Goal: Book appointment/travel/reservation

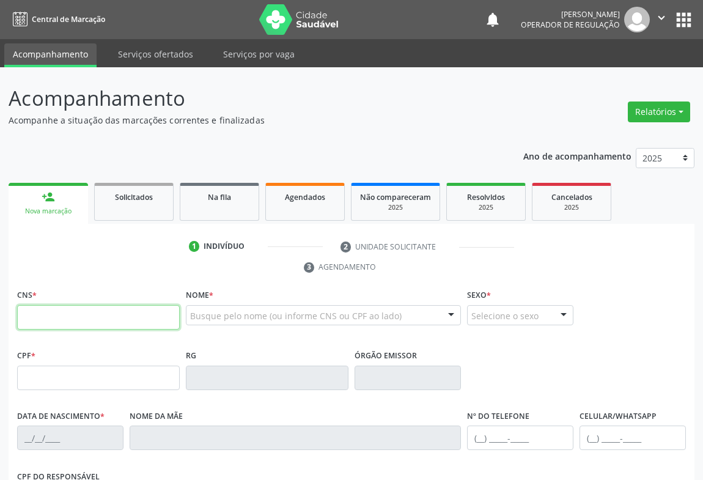
click at [89, 315] on input "text" at bounding box center [98, 317] width 163 height 24
type input "709 6006 4710 6372"
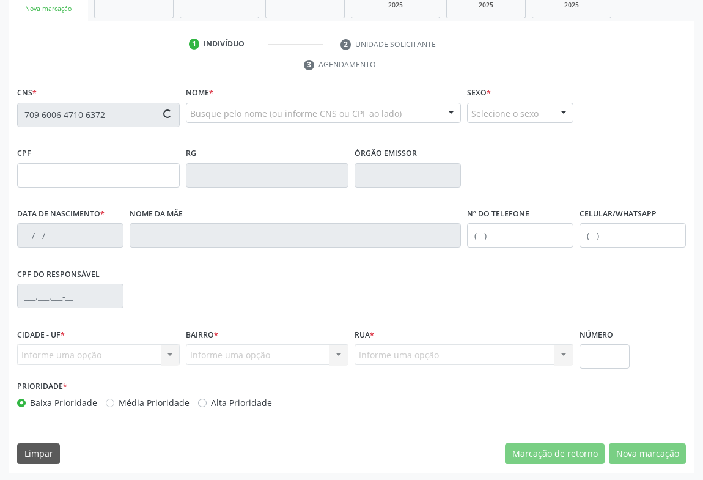
type input "2211268307"
type input "1[DATE]"
type input "[PHONE_NUMBER]"
type input "865.632.955-33"
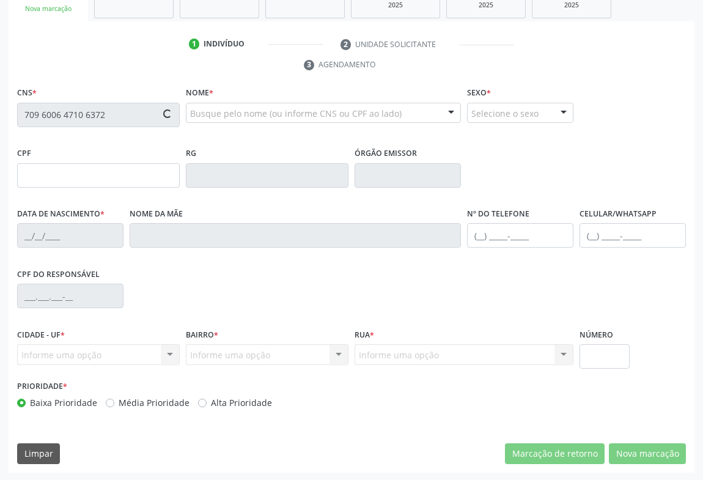
type input "SN"
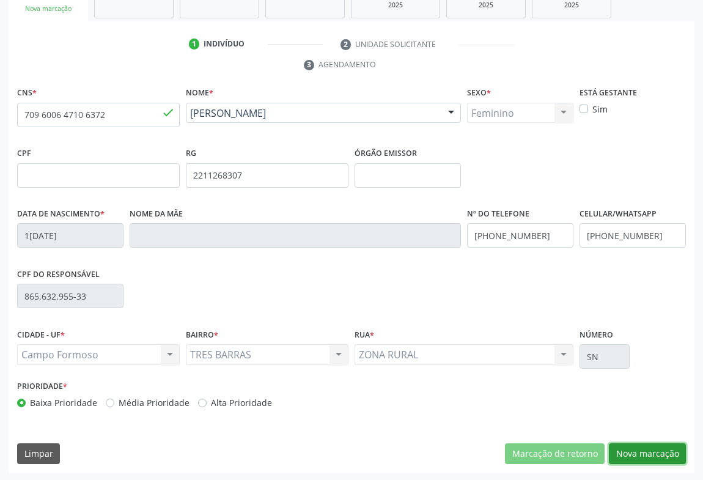
click at [628, 444] on button "Nova marcação" at bounding box center [647, 453] width 77 height 21
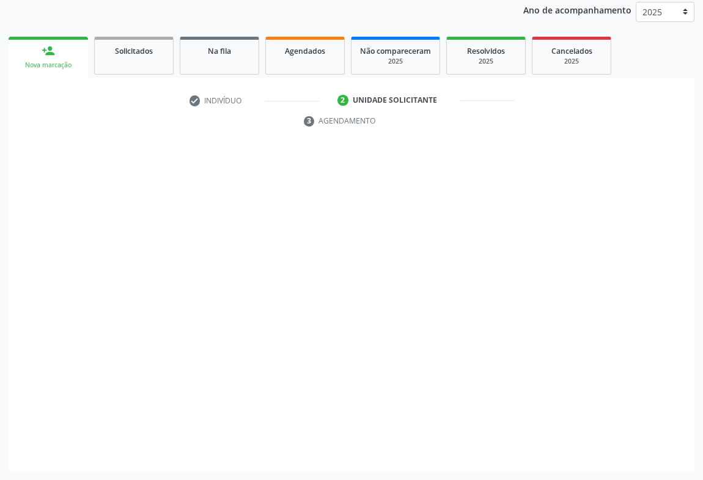
scroll to position [146, 0]
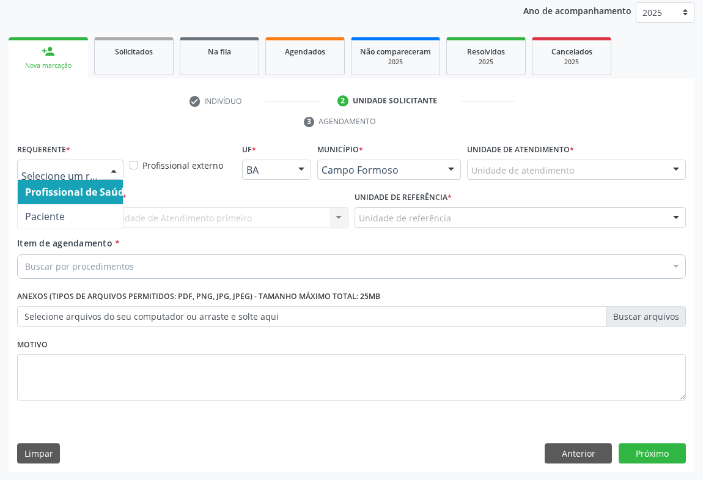
drag, startPoint x: 98, startPoint y: 176, endPoint x: 63, endPoint y: 235, distance: 68.8
click at [97, 177] on div at bounding box center [70, 170] width 106 height 21
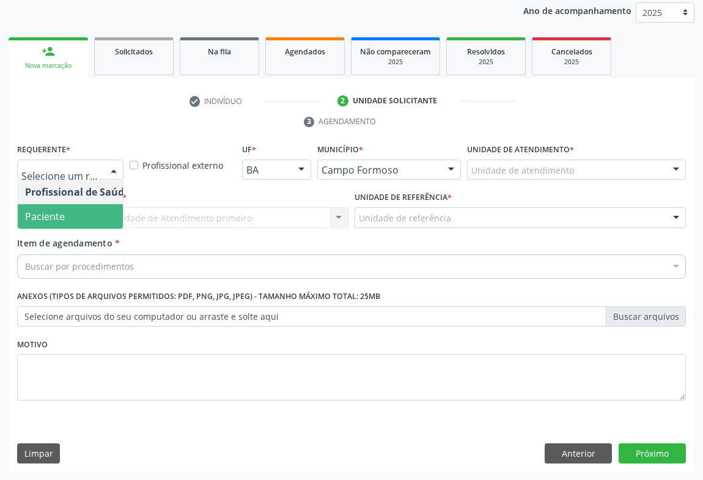
click at [49, 219] on span "Paciente" at bounding box center [45, 216] width 40 height 13
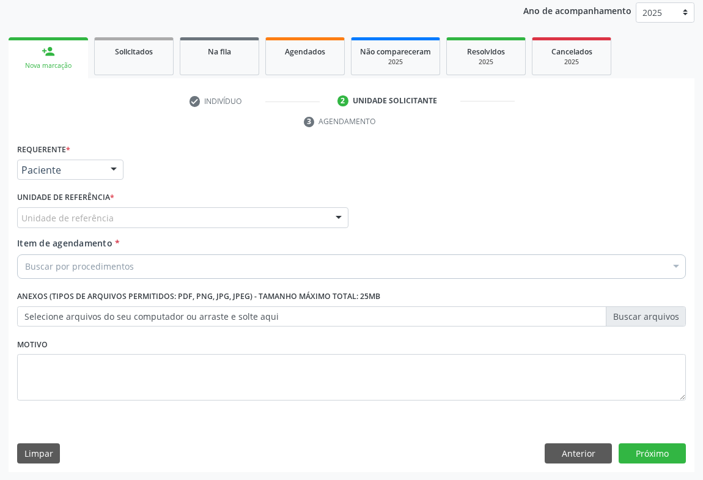
click at [174, 220] on div "Unidade de referência" at bounding box center [182, 217] width 331 height 21
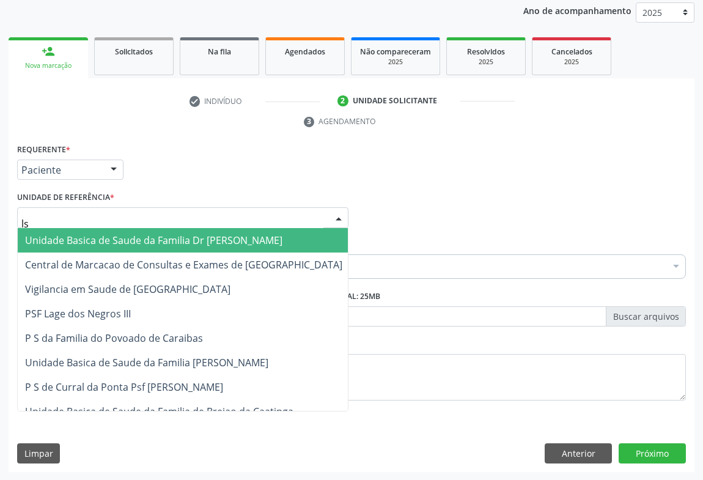
type input "l"
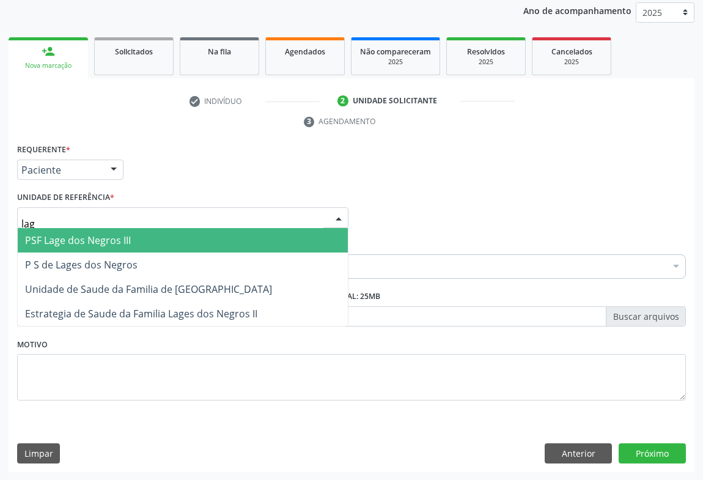
type input "lage"
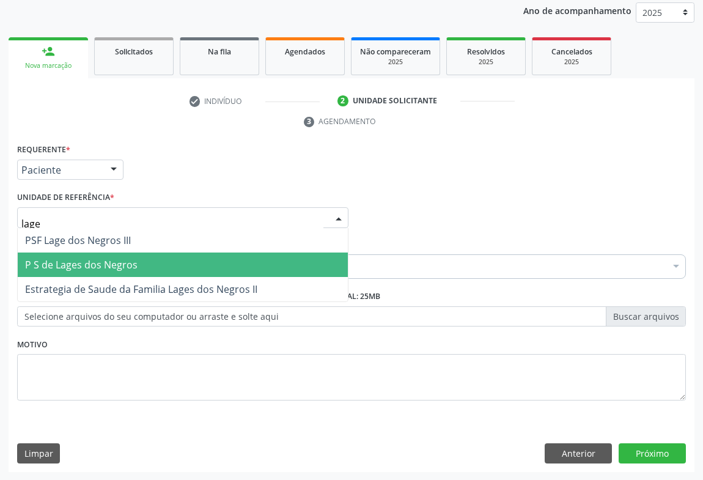
drag, startPoint x: 51, startPoint y: 267, endPoint x: 163, endPoint y: 297, distance: 115.7
click at [51, 267] on span "P S de Lages dos Negros" at bounding box center [81, 264] width 112 height 13
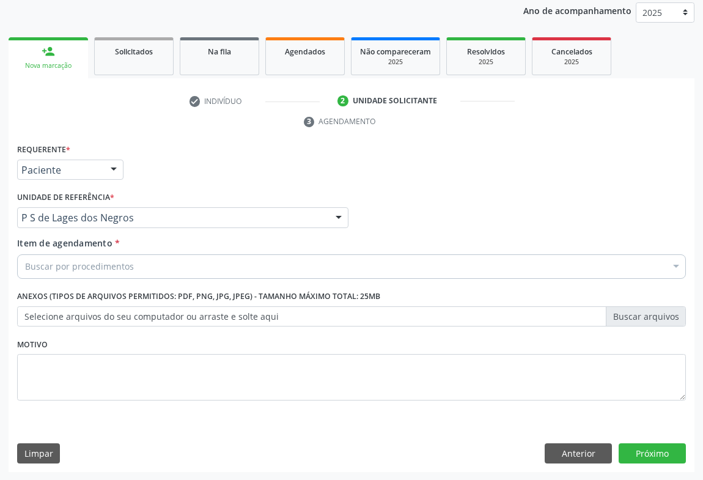
click at [162, 341] on div "Motivo" at bounding box center [351, 367] width 669 height 65
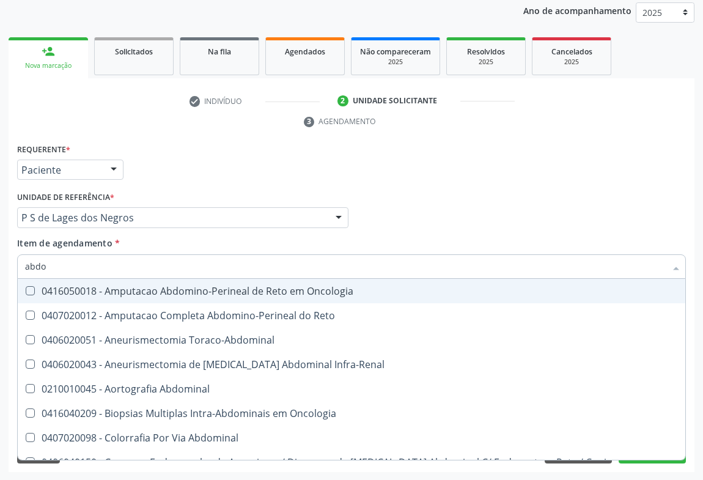
type input "abdom"
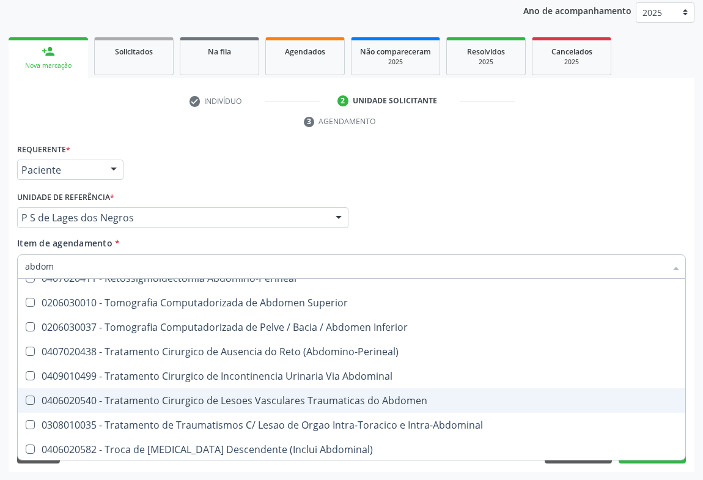
scroll to position [797, 0]
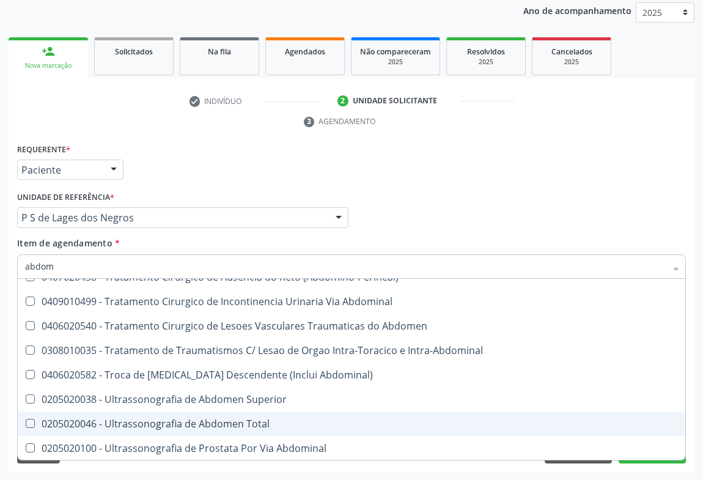
click at [196, 427] on div "0205020046 - Ultrassonografia de Abdomen Total" at bounding box center [351, 424] width 653 height 10
checkbox Total "true"
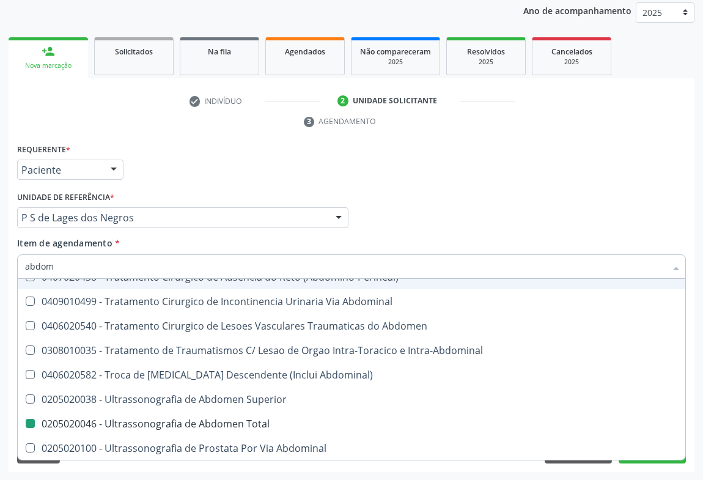
click at [572, 237] on div "Item de agendamento * [PERSON_NAME] seleção 0416050018 - Amputacao Abdomino-Per…" at bounding box center [351, 256] width 669 height 39
checkbox Reto "true"
checkbox Total "false"
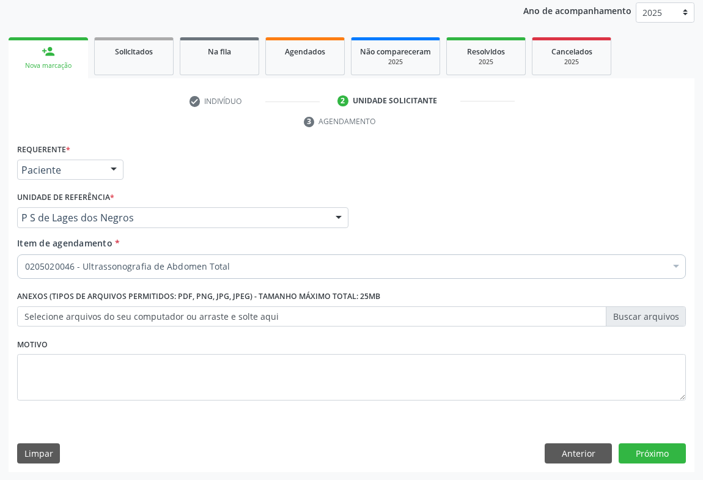
click at [572, 237] on div "Item de agendamento * 0205020046 - Ultrassonografia de Abdomen Total Desfazer s…" at bounding box center [351, 256] width 669 height 39
click at [650, 452] on button "Próximo" at bounding box center [652, 453] width 67 height 21
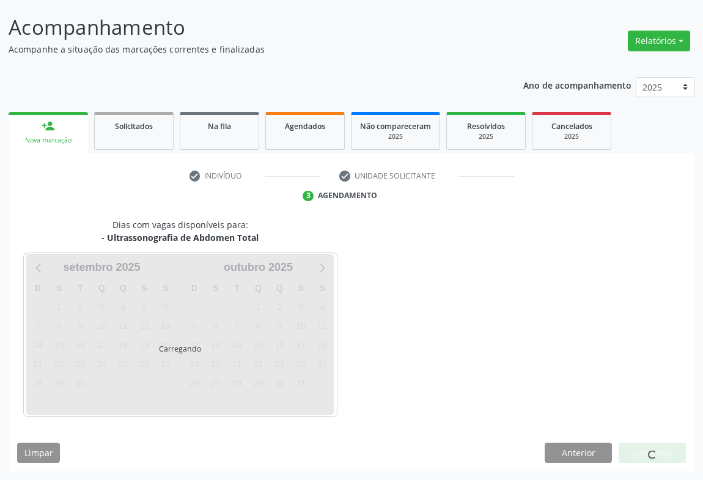
scroll to position [70, 0]
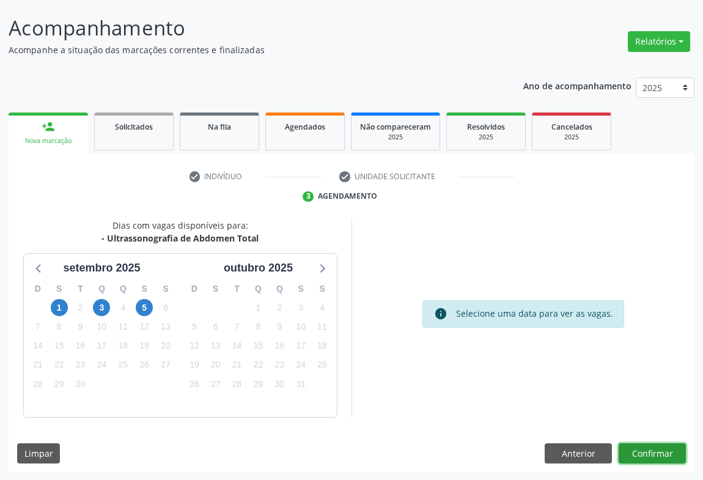
click at [650, 452] on button "Confirmar" at bounding box center [652, 453] width 67 height 21
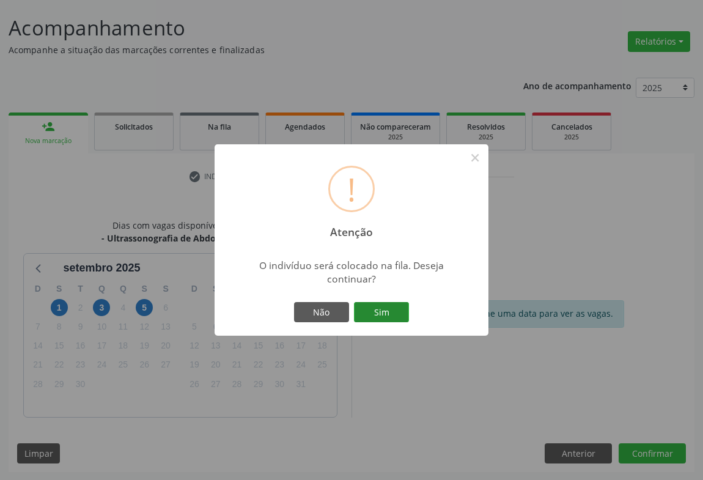
click at [385, 306] on button "Sim" at bounding box center [381, 312] width 55 height 21
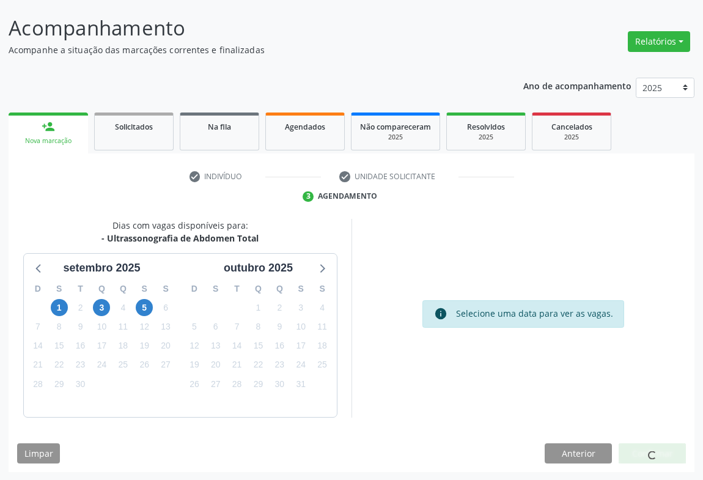
scroll to position [0, 0]
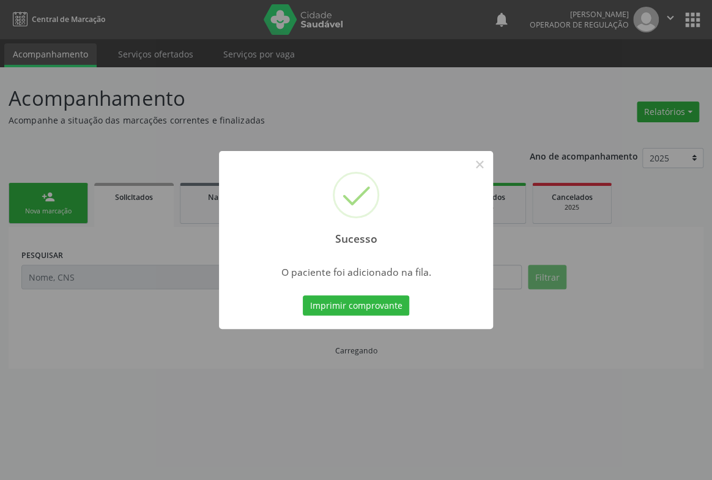
click at [385, 306] on button "Imprimir comprovante" at bounding box center [356, 305] width 106 height 21
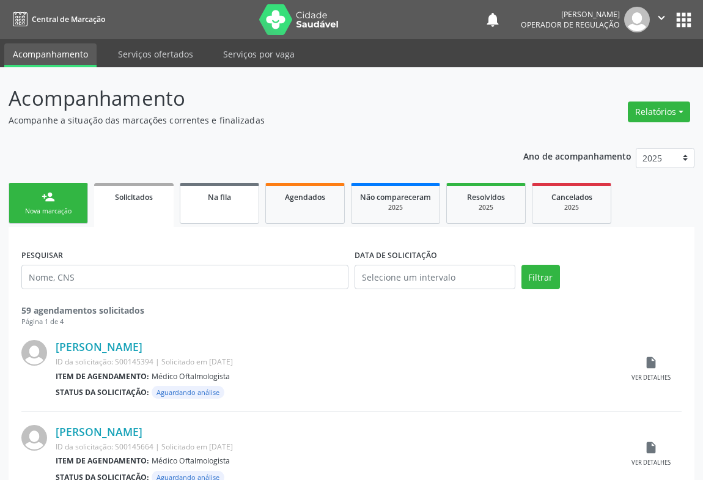
click at [223, 207] on link "Na fila" at bounding box center [219, 203] width 79 height 41
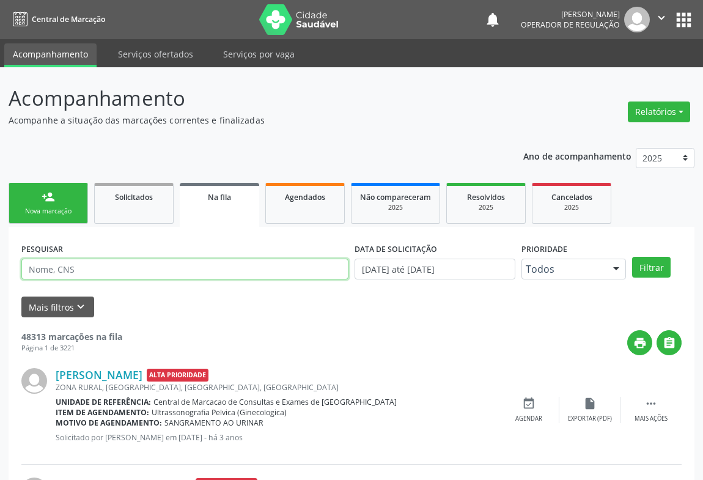
click at [76, 268] on input "text" at bounding box center [184, 269] width 327 height 21
type input "7"
click at [632, 257] on button "Filtrar" at bounding box center [651, 267] width 39 height 21
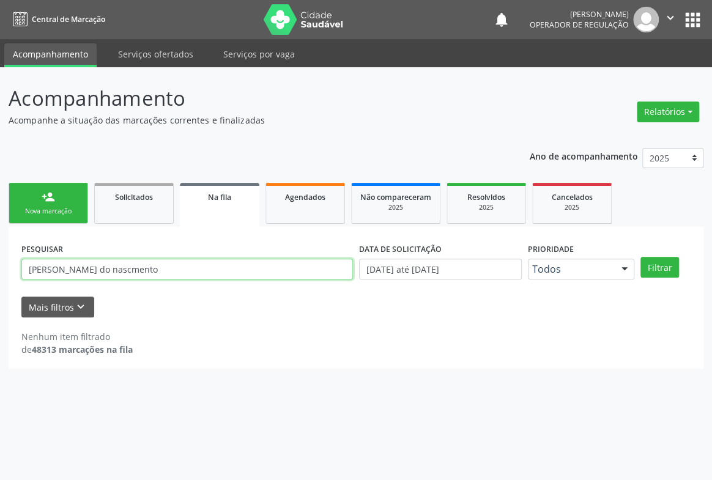
click at [120, 271] on input "[PERSON_NAME] do nascmento" at bounding box center [186, 269] width 331 height 21
click at [640, 257] on button "Filtrar" at bounding box center [659, 267] width 39 height 21
click at [161, 269] on input "[PERSON_NAME]" at bounding box center [186, 269] width 331 height 21
type input "s"
click at [640, 257] on button "Filtrar" at bounding box center [659, 267] width 39 height 21
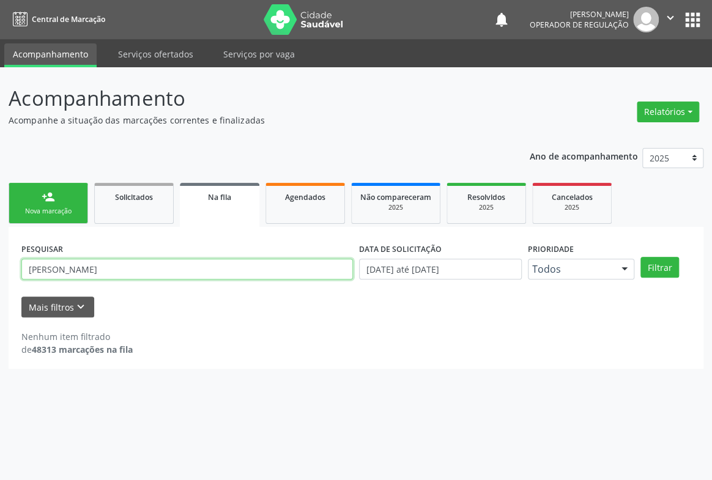
click at [61, 271] on input "[PERSON_NAME]" at bounding box center [186, 269] width 331 height 21
click at [640, 257] on button "Filtrar" at bounding box center [659, 267] width 39 height 21
click at [122, 269] on input "[PERSON_NAME]" at bounding box center [186, 269] width 331 height 21
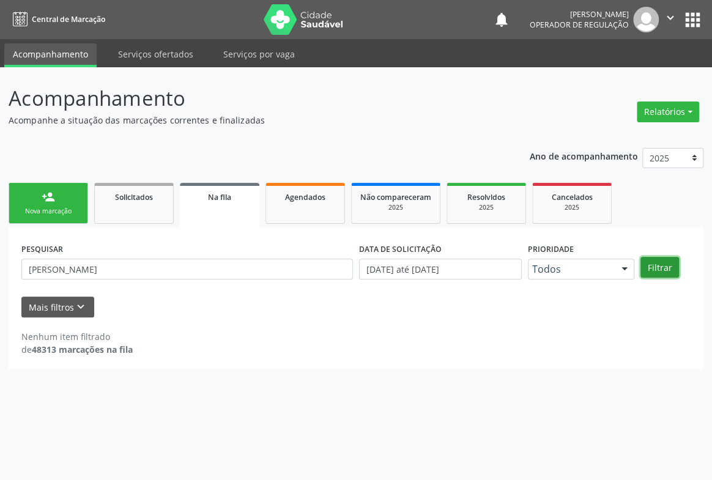
click at [666, 264] on button "Filtrar" at bounding box center [659, 267] width 39 height 21
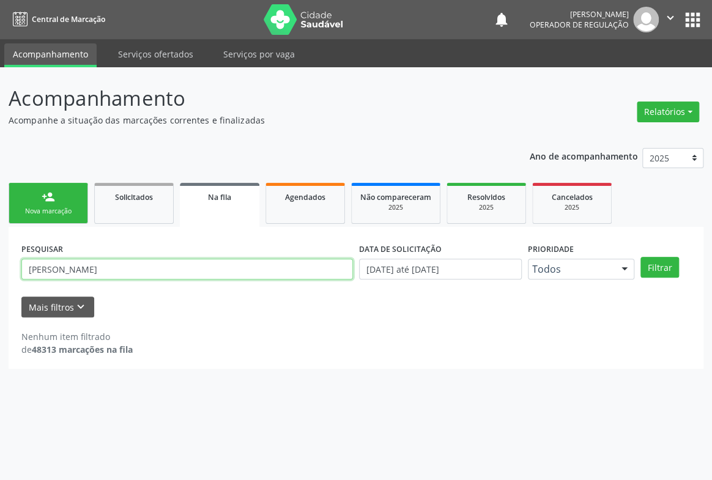
click at [187, 268] on input "[PERSON_NAME]" at bounding box center [186, 269] width 331 height 21
type input "S"
type input "7"
click at [640, 257] on button "Filtrar" at bounding box center [659, 267] width 39 height 21
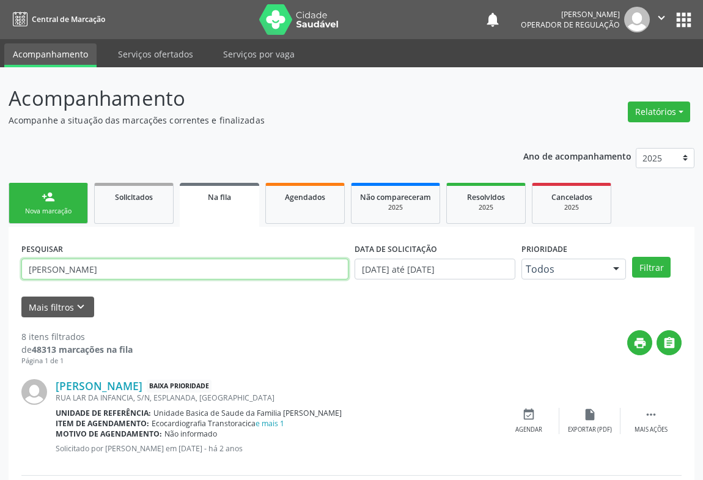
click at [114, 269] on input "[PERSON_NAME]" at bounding box center [184, 269] width 327 height 21
click at [632, 257] on button "Filtrar" at bounding box center [651, 267] width 39 height 21
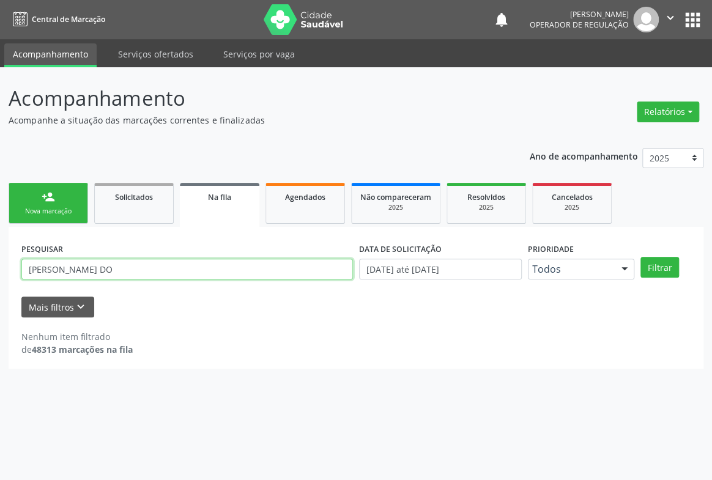
click at [123, 272] on input "[PERSON_NAME] DO" at bounding box center [186, 269] width 331 height 21
type input "[PERSON_NAME]"
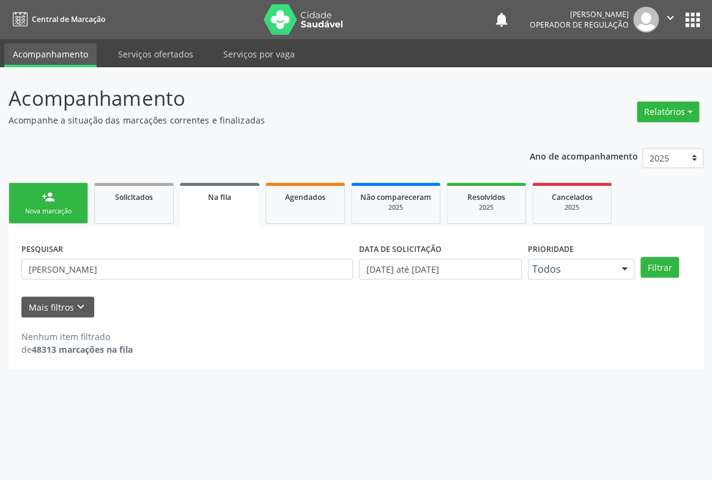
click at [45, 201] on div "person_add" at bounding box center [48, 196] width 13 height 13
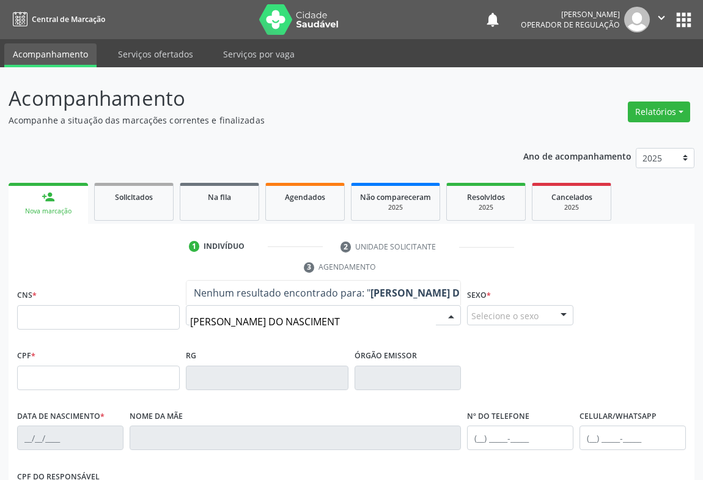
type input "[PERSON_NAME]"
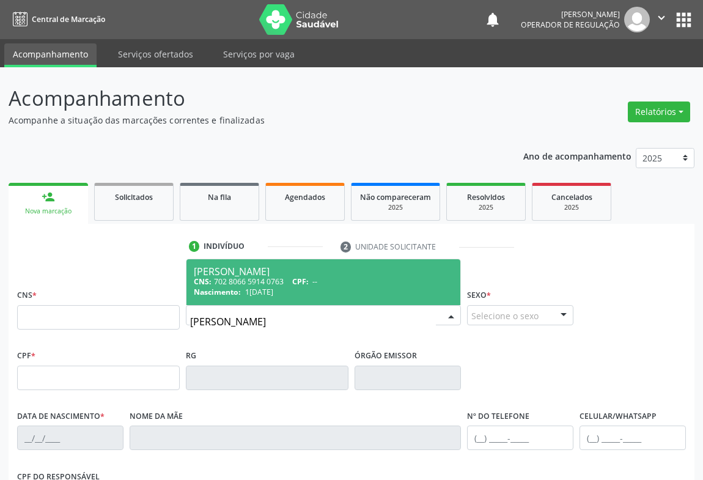
click at [262, 284] on div "CNS: 702 8066 5914 0763 CPF: --" at bounding box center [323, 281] width 259 height 10
type input "702 8066 5914 0763"
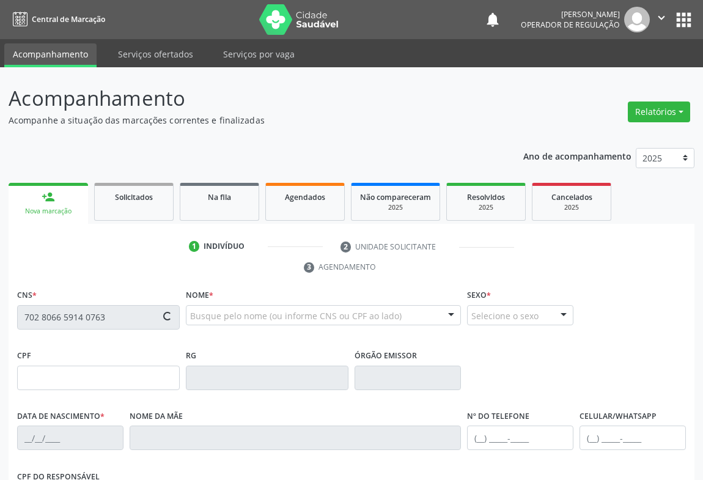
type input "566410362"
type input "1[DATE]"
type input "[PHONE_NUMBER]"
type input "S/N"
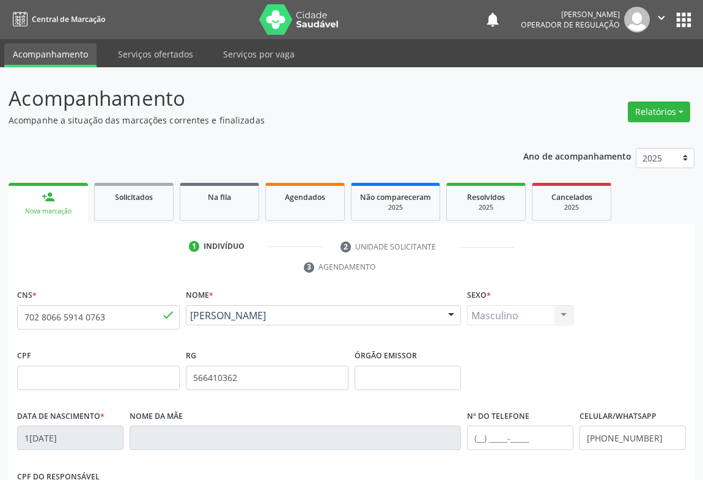
scroll to position [202, 0]
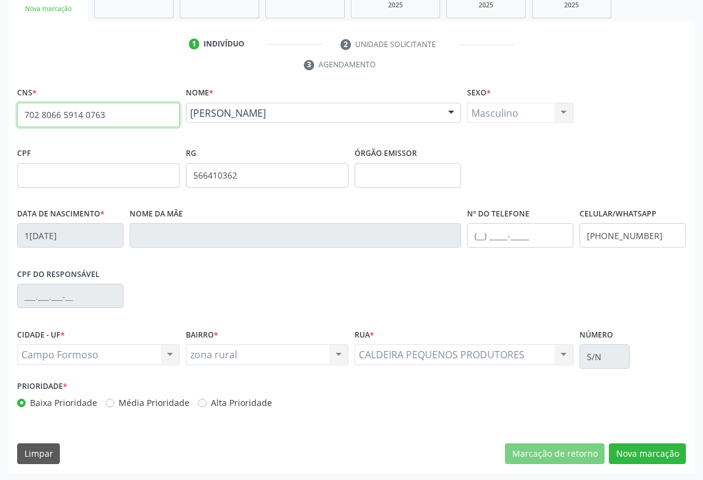
drag, startPoint x: 24, startPoint y: 114, endPoint x: 122, endPoint y: 119, distance: 97.9
click at [122, 119] on input "702 8066 5914 0763" at bounding box center [98, 115] width 163 height 24
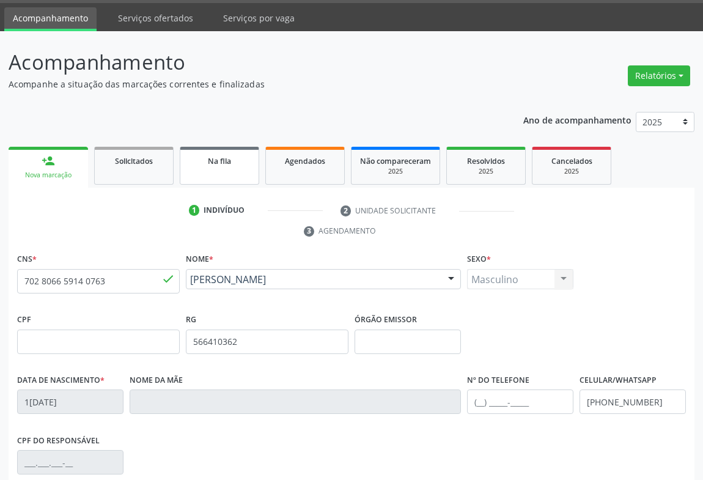
click at [215, 169] on link "Na fila" at bounding box center [219, 166] width 79 height 38
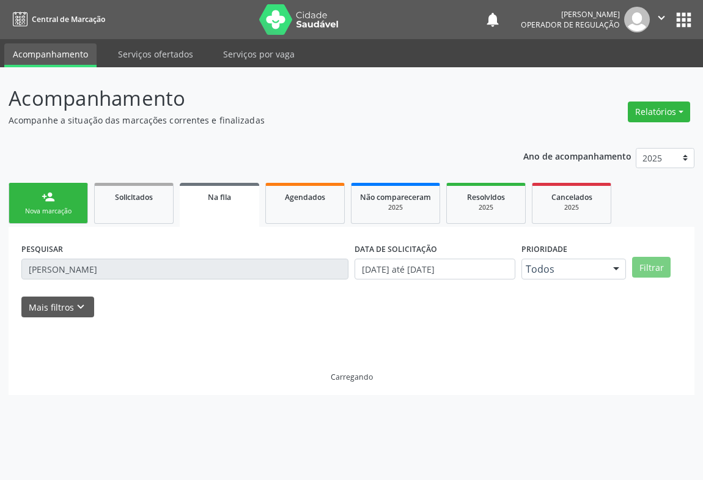
scroll to position [0, 0]
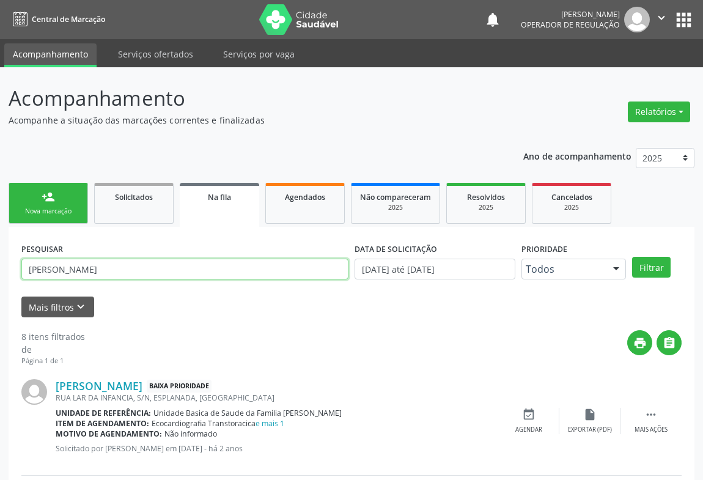
drag, startPoint x: 122, startPoint y: 268, endPoint x: 133, endPoint y: 264, distance: 11.8
click at [128, 266] on input "[PERSON_NAME]" at bounding box center [184, 269] width 327 height 21
type input "S"
paste input "702 8066 5914 0763"
click at [127, 264] on input "702 8066 5914 0763" at bounding box center [184, 269] width 327 height 21
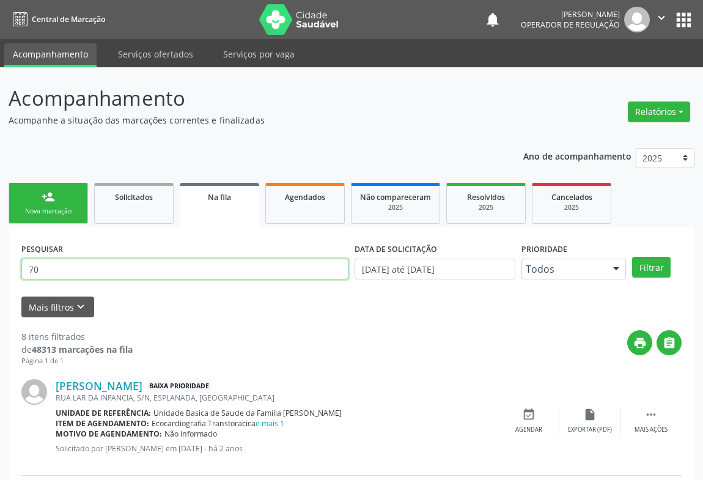
type input "7"
paste input "702 8066 5914 0763"
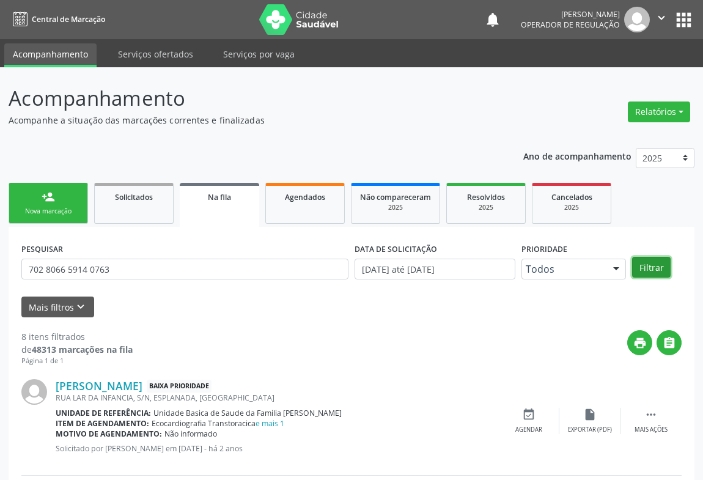
click at [641, 265] on button "Filtrar" at bounding box center [651, 267] width 39 height 21
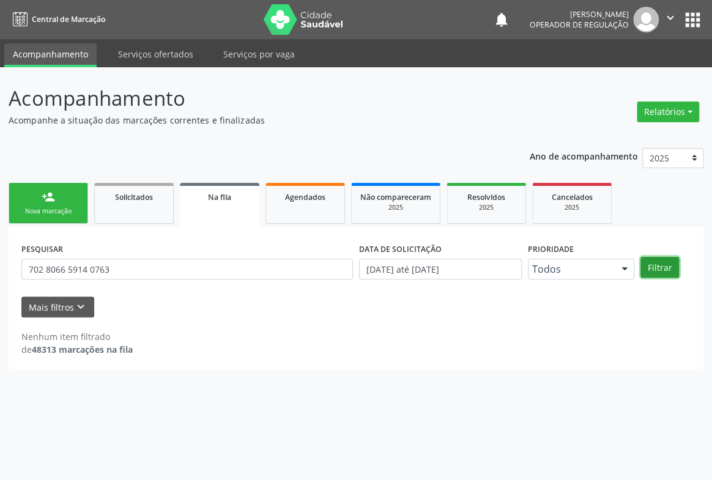
click at [655, 266] on button "Filtrar" at bounding box center [659, 267] width 39 height 21
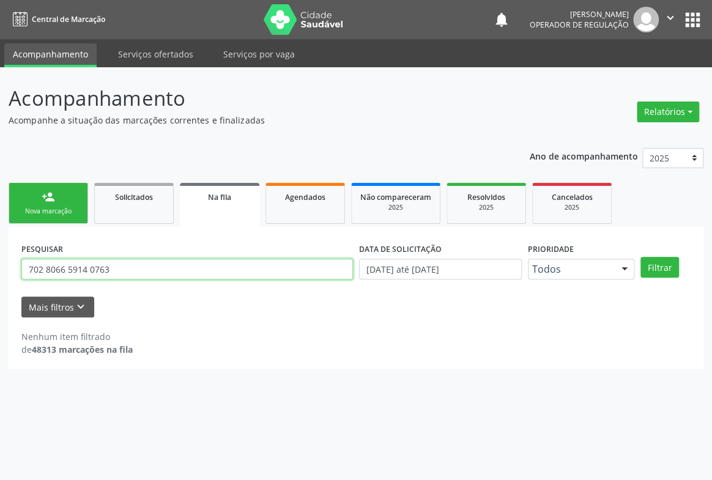
click at [120, 264] on input "702 8066 5914 0763" at bounding box center [186, 269] width 331 height 21
type input "7"
click at [89, 267] on input "text" at bounding box center [186, 269] width 331 height 21
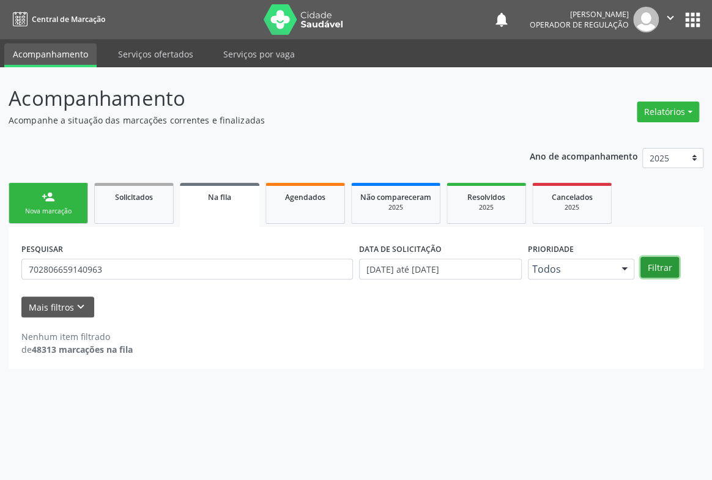
click at [649, 265] on button "Filtrar" at bounding box center [659, 267] width 39 height 21
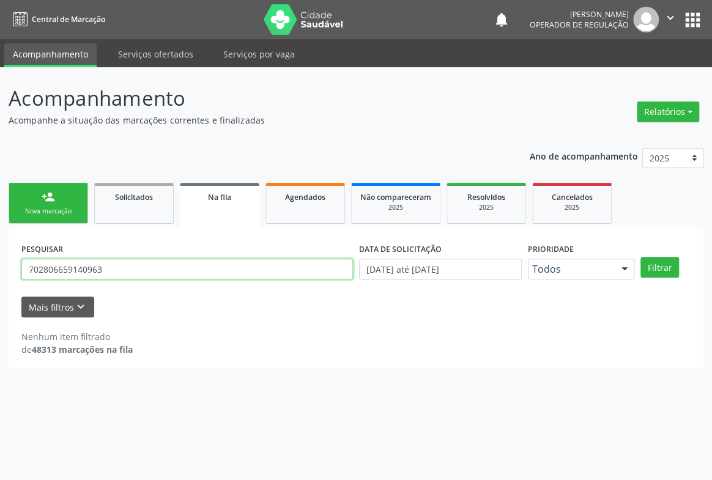
click at [111, 267] on input "702806659140963" at bounding box center [186, 269] width 331 height 21
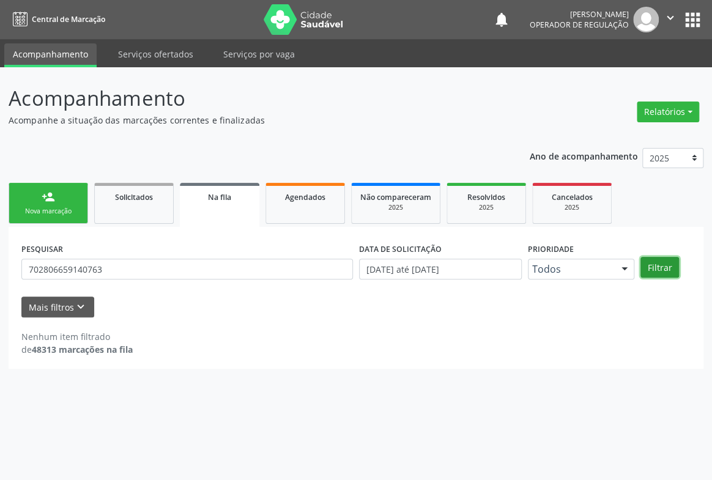
click at [665, 268] on button "Filtrar" at bounding box center [659, 267] width 39 height 21
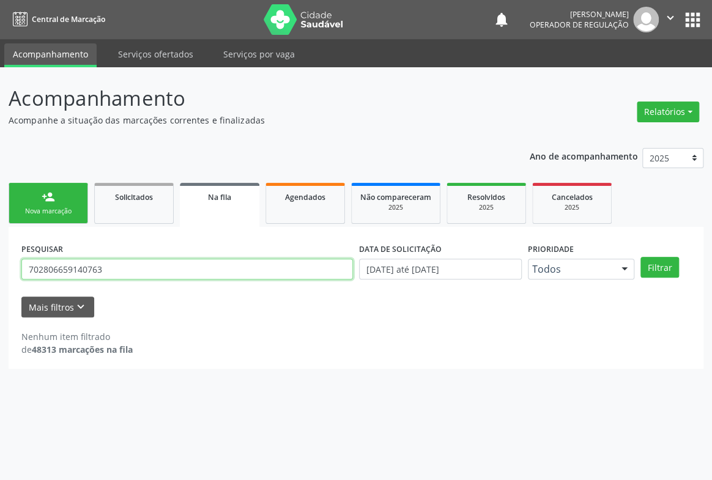
click at [124, 271] on input "702806659140763" at bounding box center [186, 269] width 331 height 21
type input "7"
type input "702309190233415"
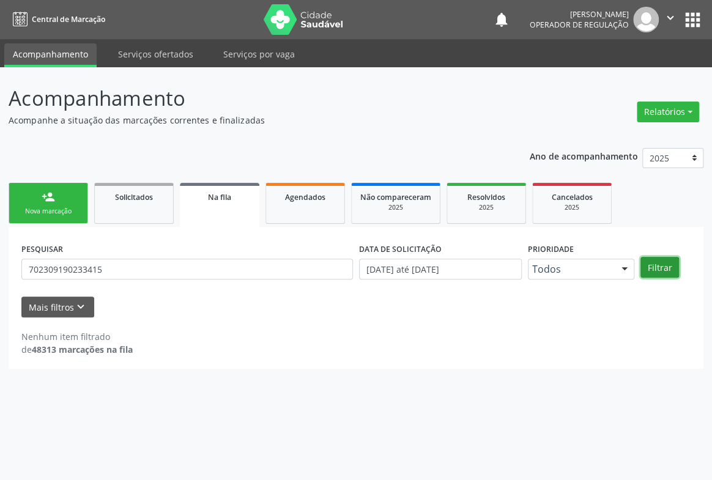
click at [658, 264] on button "Filtrar" at bounding box center [659, 267] width 39 height 21
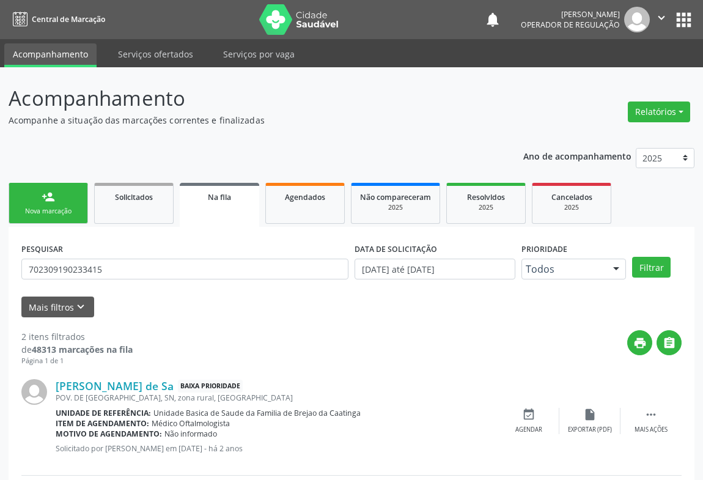
scroll to position [125, 0]
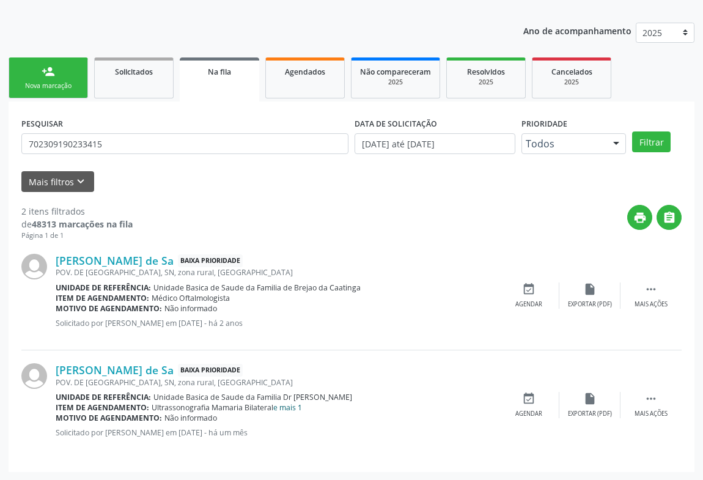
click at [287, 406] on link "e mais 1" at bounding box center [287, 407] width 29 height 10
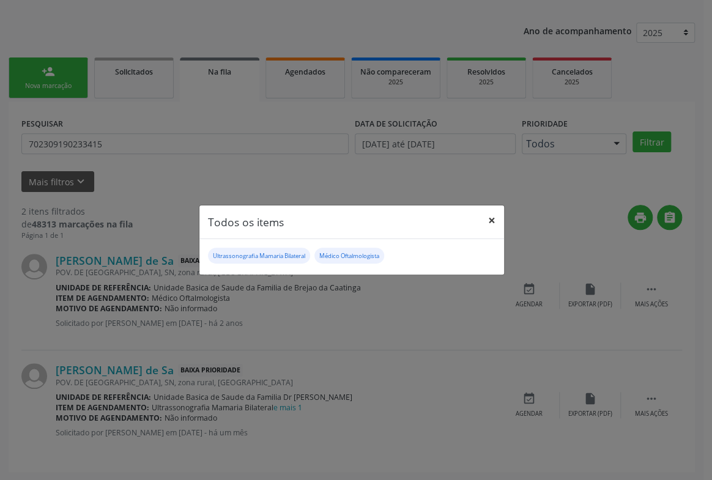
click at [489, 220] on button "×" at bounding box center [491, 220] width 24 height 30
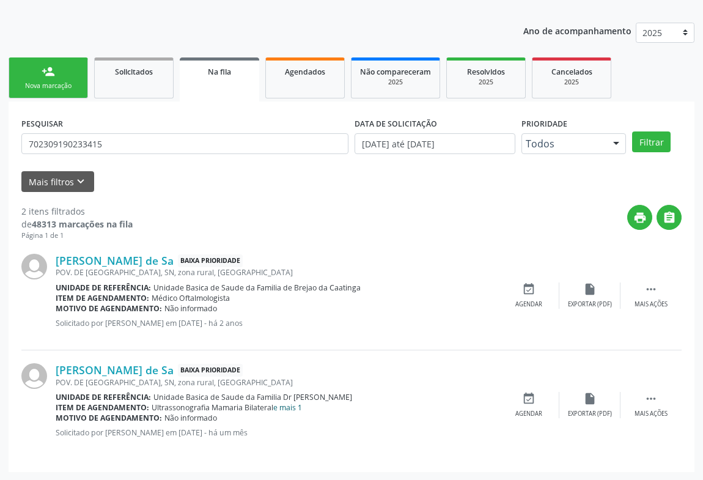
click at [299, 405] on link "e mais 1" at bounding box center [287, 407] width 29 height 10
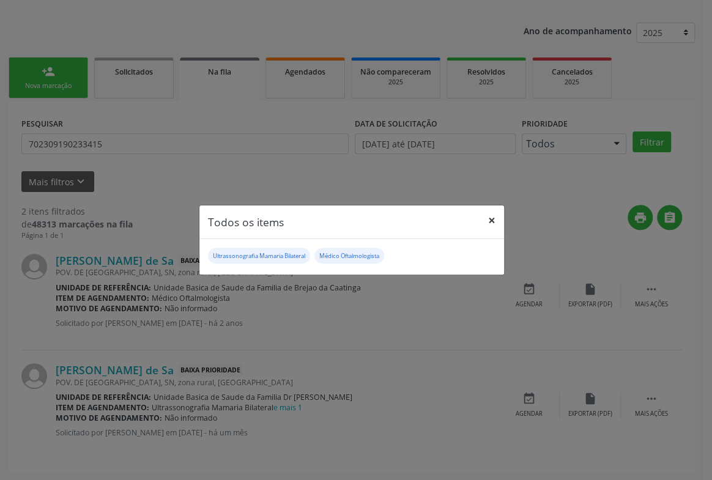
click at [492, 220] on button "×" at bounding box center [491, 220] width 24 height 30
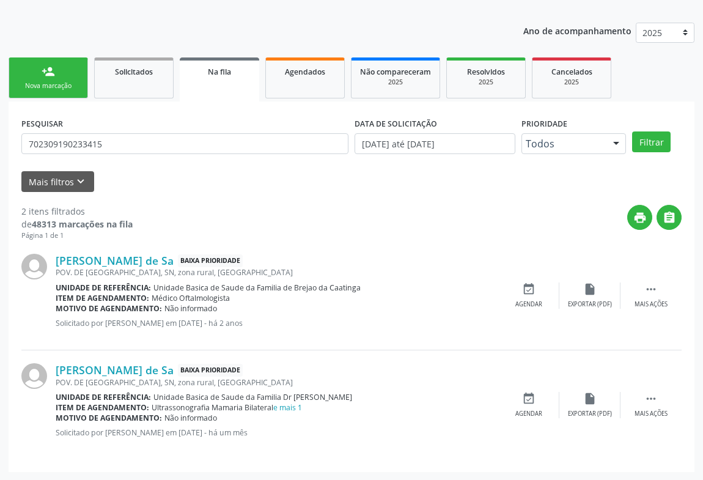
click at [90, 24] on div "Ano de acompanhamento 2025 2024 2023 person_add Nova marcação Solicitados Na fi…" at bounding box center [352, 243] width 686 height 459
click at [65, 86] on div "Nova marcação" at bounding box center [48, 85] width 61 height 9
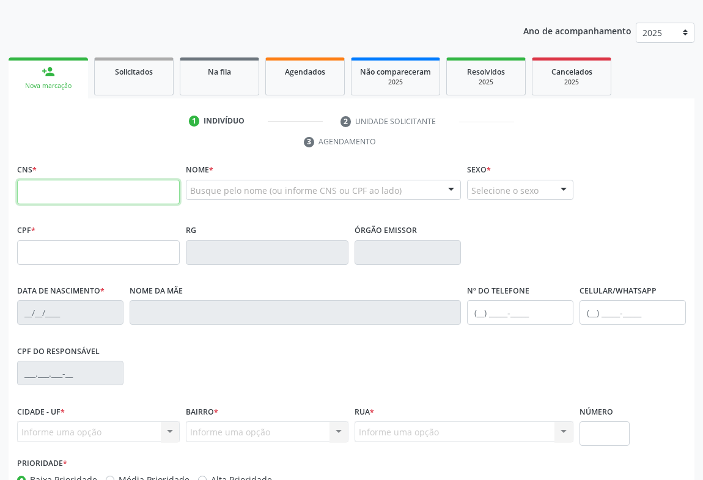
click at [74, 188] on input "text" at bounding box center [98, 192] width 163 height 24
type input "701 4036 2870 8337"
type input "1[DATE]"
type input "[PERSON_NAME] de [DEMOGRAPHIC_DATA]"
type input "[PHONE_NUMBER]"
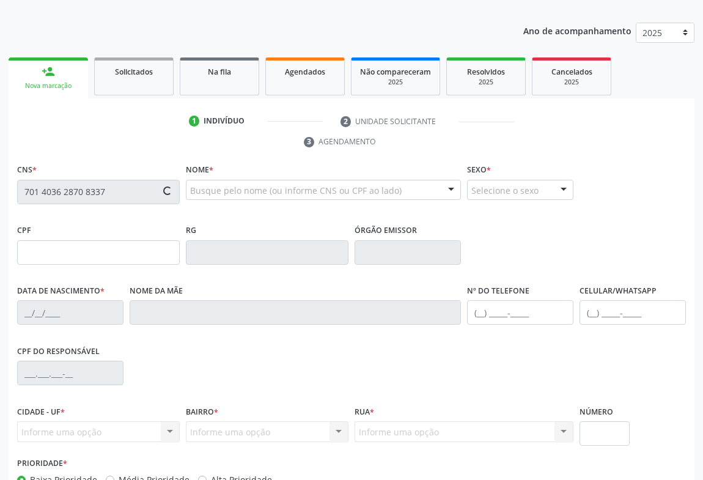
type input "32"
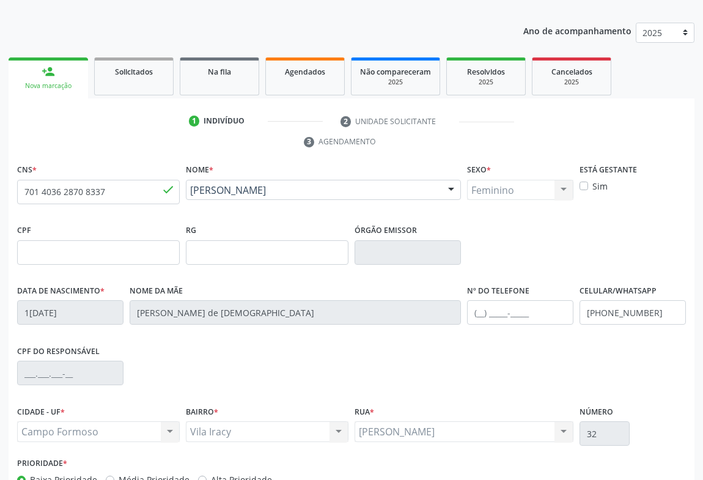
scroll to position [202, 0]
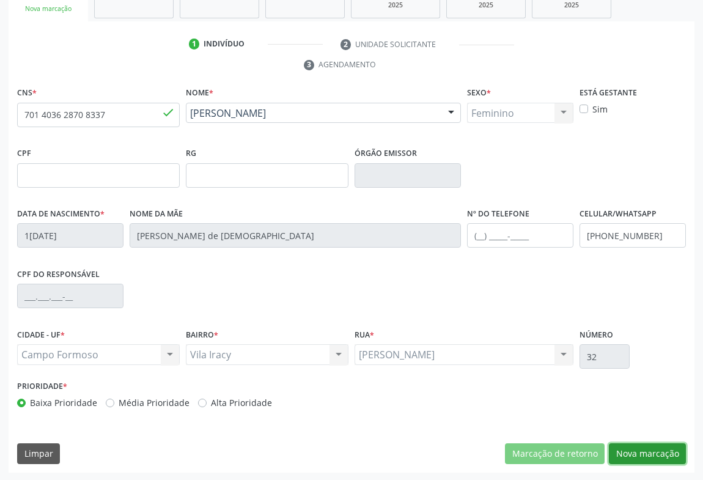
click at [652, 452] on button "Nova marcação" at bounding box center [647, 453] width 77 height 21
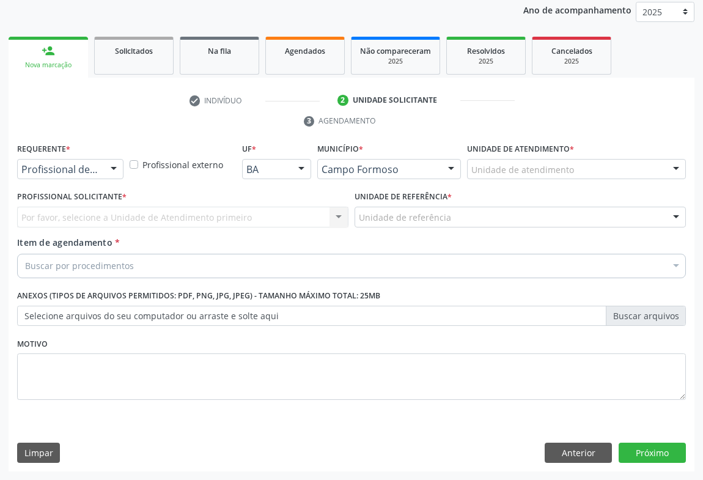
scroll to position [146, 0]
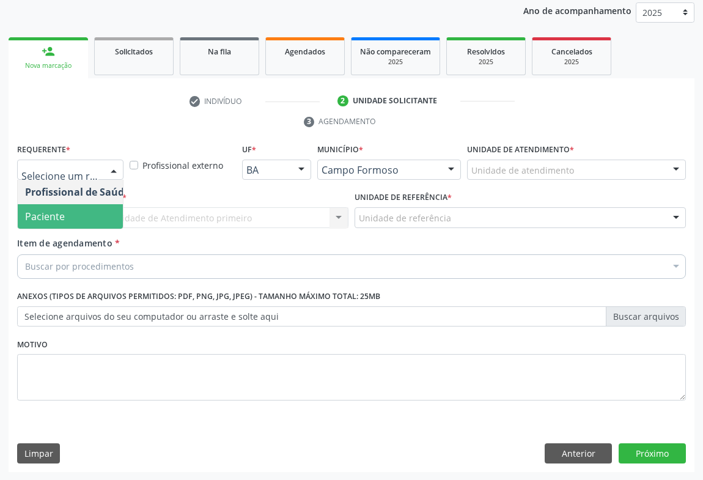
drag, startPoint x: 57, startPoint y: 216, endPoint x: 248, endPoint y: 211, distance: 190.8
click at [86, 215] on span "Paciente" at bounding box center [77, 216] width 119 height 24
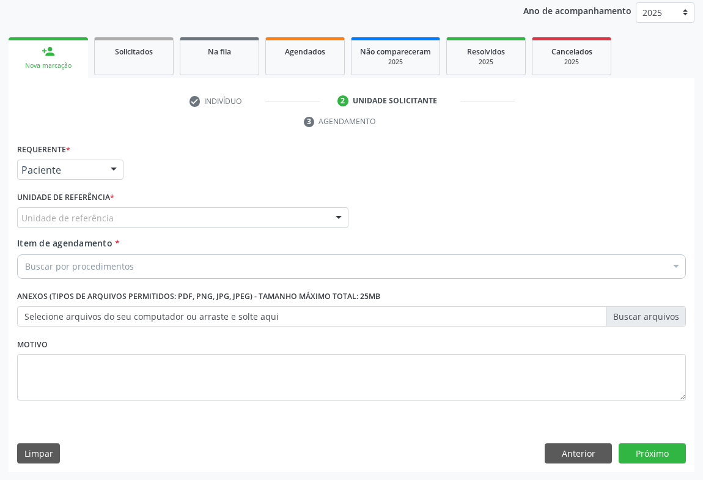
click at [253, 208] on div "Unidade de referência" at bounding box center [182, 217] width 331 height 21
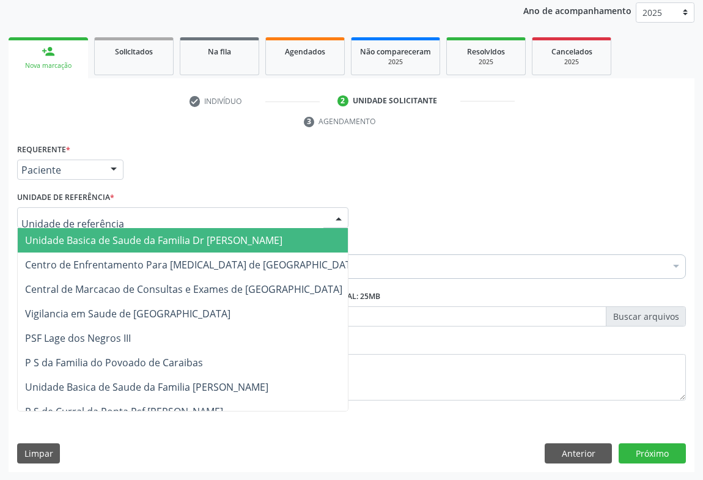
click at [152, 237] on span "Unidade Basica de Saude da Familia Dr [PERSON_NAME]" at bounding box center [153, 240] width 257 height 13
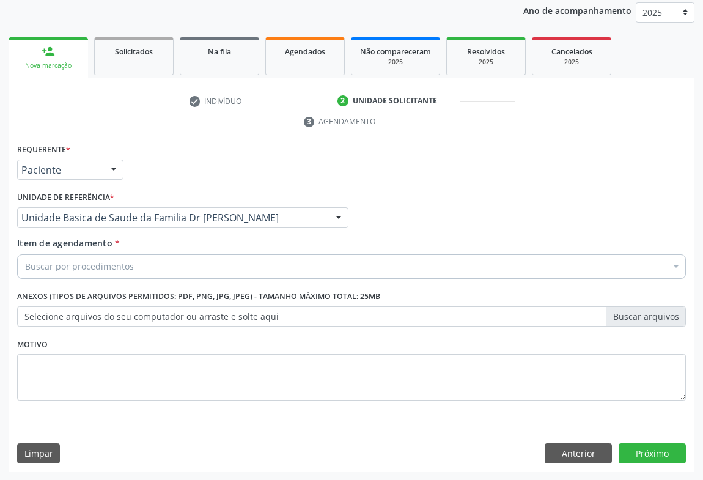
click at [153, 264] on div "Buscar por procedimentos" at bounding box center [351, 266] width 669 height 24
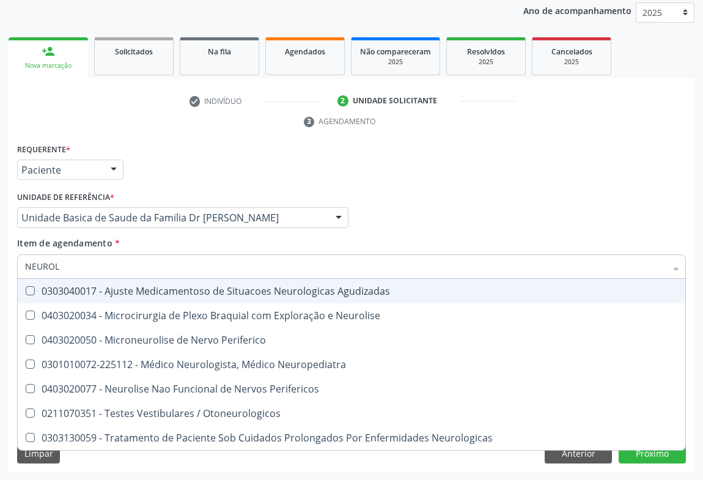
type input "NEUROLO"
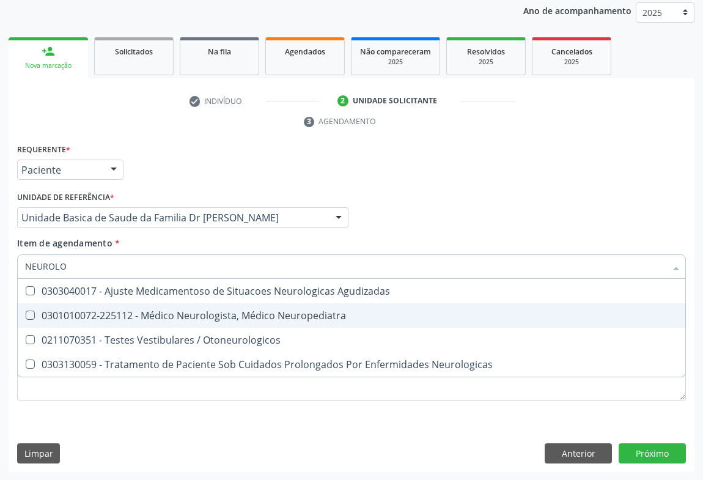
click at [152, 320] on span "0301010072-225112 - Médico Neurologista, Médico Neuropediatra" at bounding box center [352, 315] width 668 height 24
checkbox Neuropediatra "true"
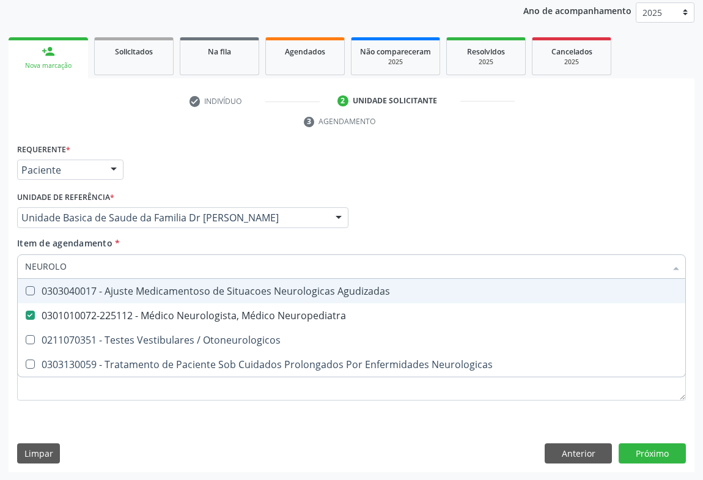
drag, startPoint x: 165, startPoint y: 253, endPoint x: 170, endPoint y: 245, distance: 9.3
click at [167, 251] on div "Item de agendamento * NEUROLO Desfazer seleção 0303040017 - Ajuste Medicamentos…" at bounding box center [351, 256] width 669 height 39
click at [179, 240] on div "Item de agendamento * NEUROLO Desfazer seleção 0303040017 - Ajuste Medicamentos…" at bounding box center [351, 256] width 669 height 39
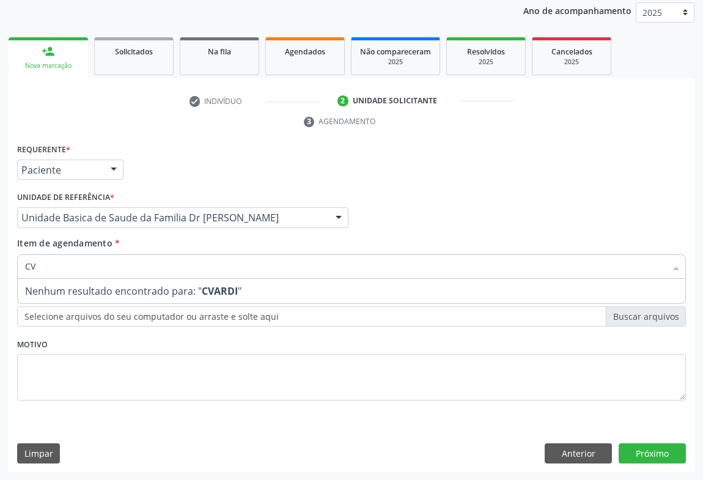
type input "C"
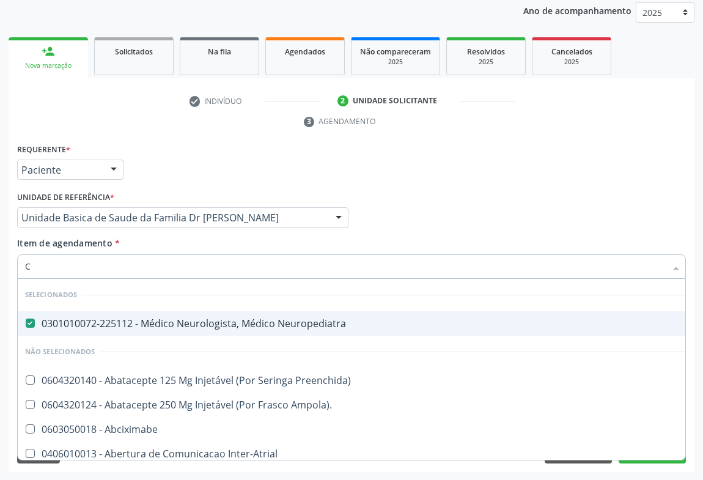
type input "CA"
checkbox Neuropediatra "false"
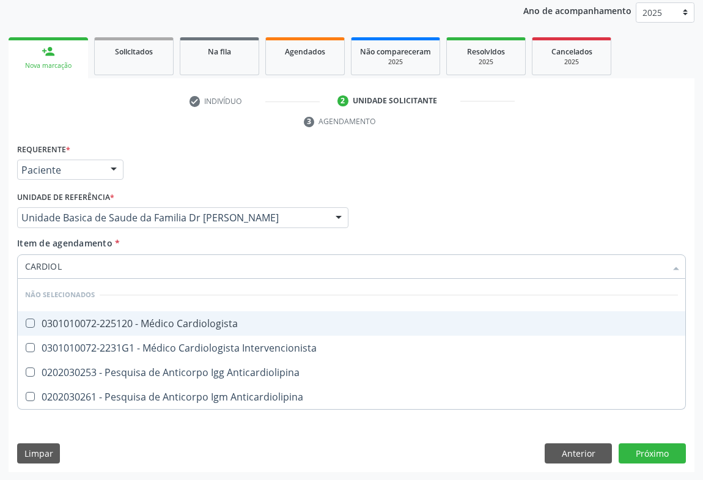
type input "CARDIOLO"
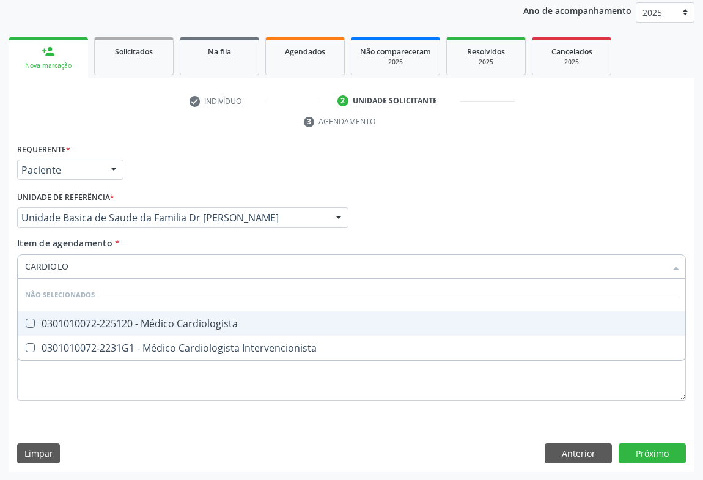
drag, startPoint x: 161, startPoint y: 325, endPoint x: 193, endPoint y: 304, distance: 37.1
click at [162, 322] on div "0301010072-225120 - Médico Cardiologista" at bounding box center [351, 324] width 653 height 10
checkbox Cardiologista "true"
click at [305, 245] on div "Item de agendamento * CARDIOLO Desfazer seleção Não selecionados 0301010072-225…" at bounding box center [351, 256] width 669 height 39
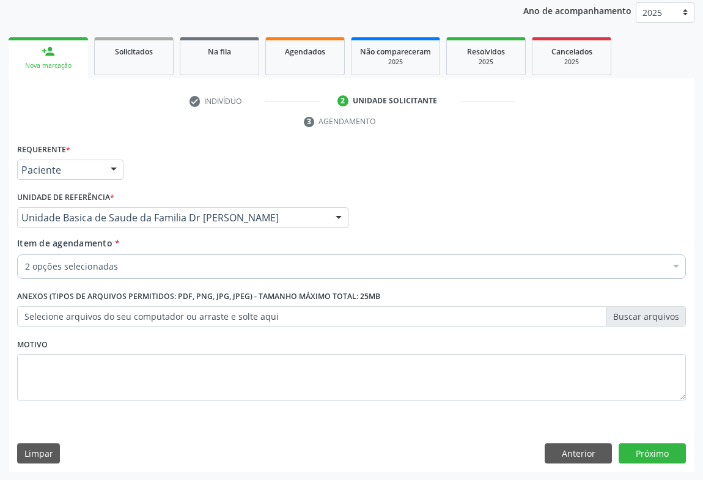
checkbox Cardiologista "true"
click at [648, 445] on button "Próximo" at bounding box center [652, 453] width 67 height 21
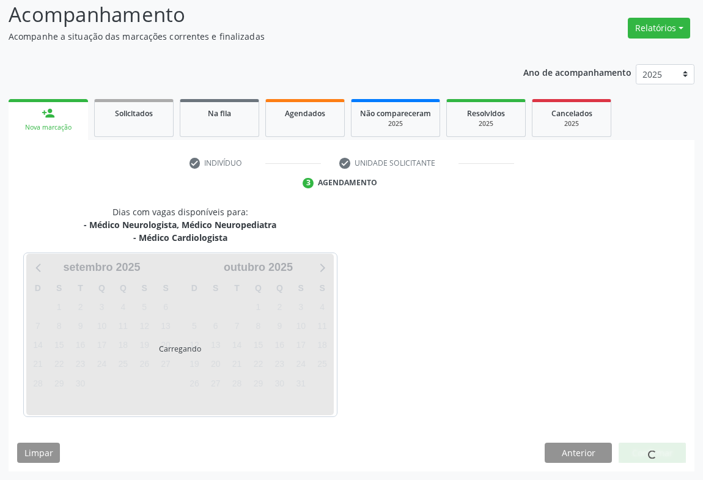
scroll to position [119, 0]
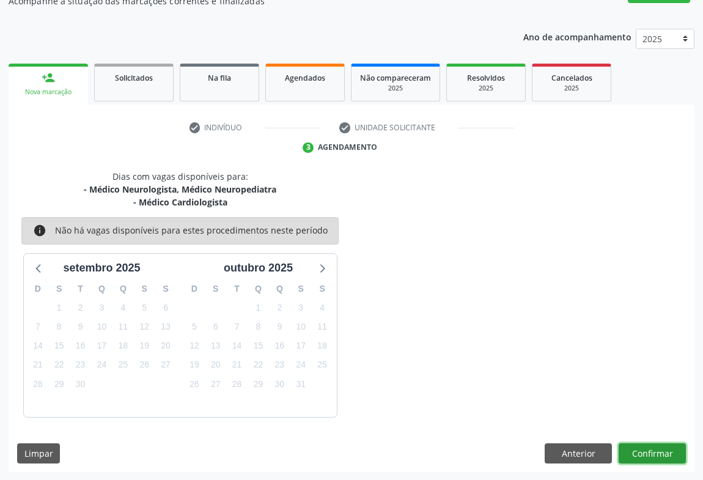
click at [654, 443] on button "Confirmar" at bounding box center [652, 453] width 67 height 21
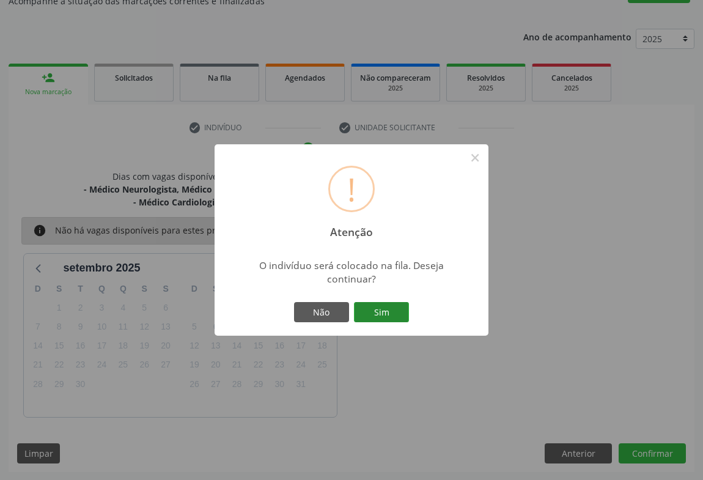
drag, startPoint x: 385, startPoint y: 296, endPoint x: 386, endPoint y: 304, distance: 8.2
click at [384, 297] on div "! Atenção × O indivíduo será colocado na fila. Deseja continuar? Não Sim" at bounding box center [352, 240] width 274 height 192
click at [386, 304] on button "Sim" at bounding box center [381, 312] width 55 height 21
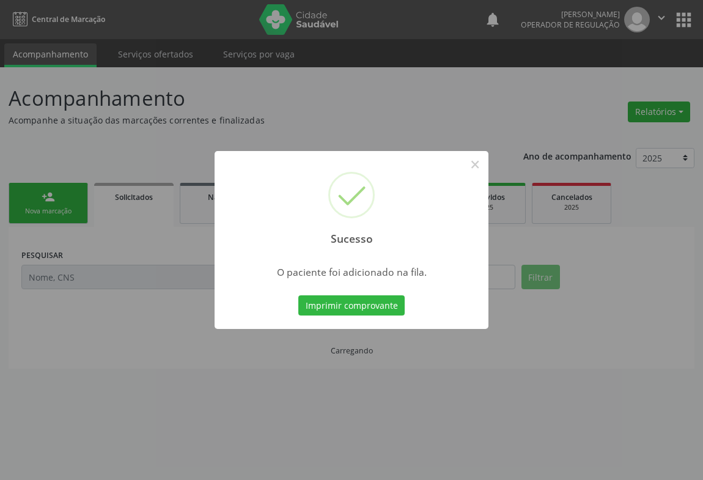
scroll to position [0, 0]
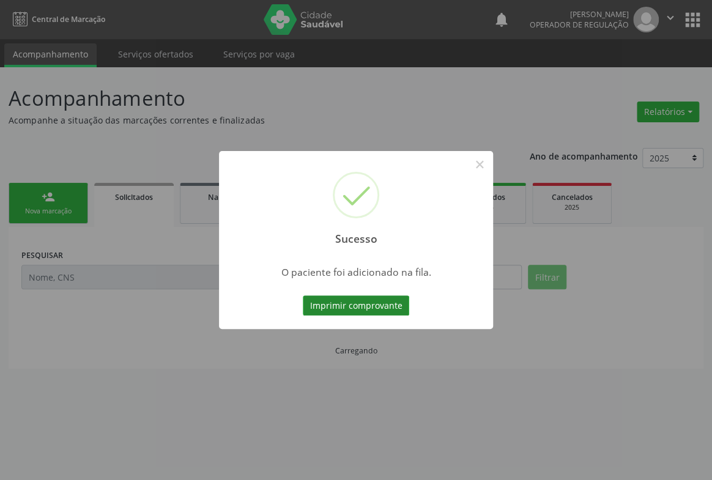
click at [378, 311] on button "Imprimir comprovante" at bounding box center [356, 305] width 106 height 21
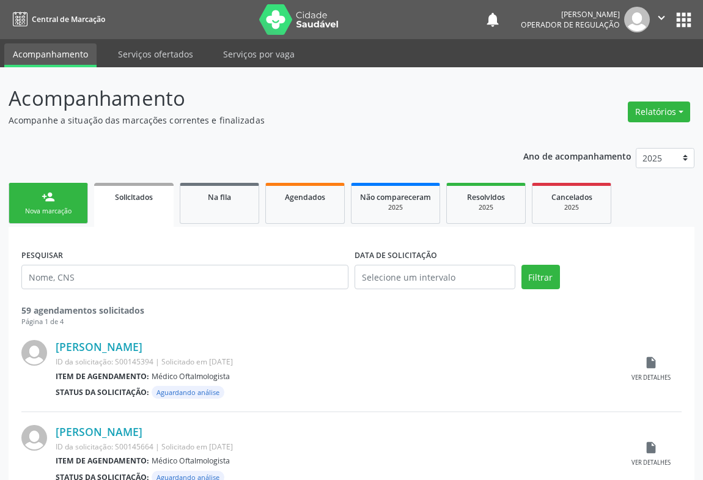
click at [40, 208] on div "Nova marcação" at bounding box center [48, 211] width 61 height 9
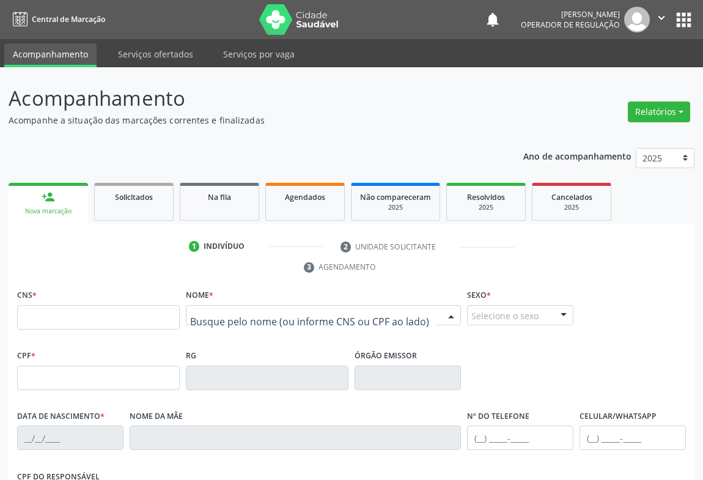
drag, startPoint x: 208, startPoint y: 311, endPoint x: 227, endPoint y: 292, distance: 27.7
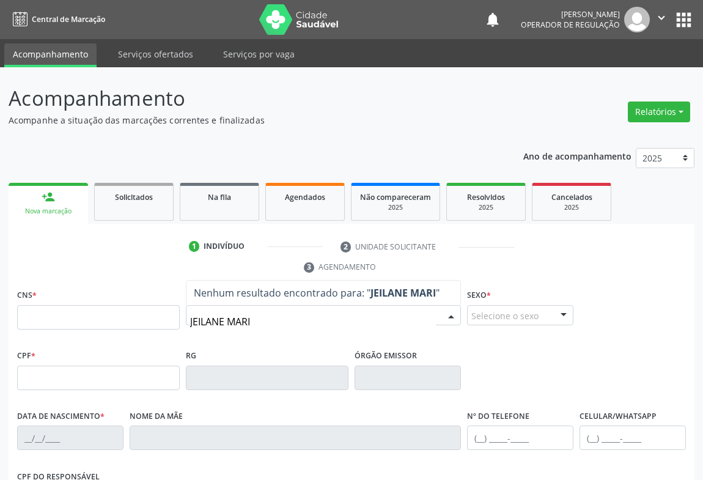
type input "[PERSON_NAME]"
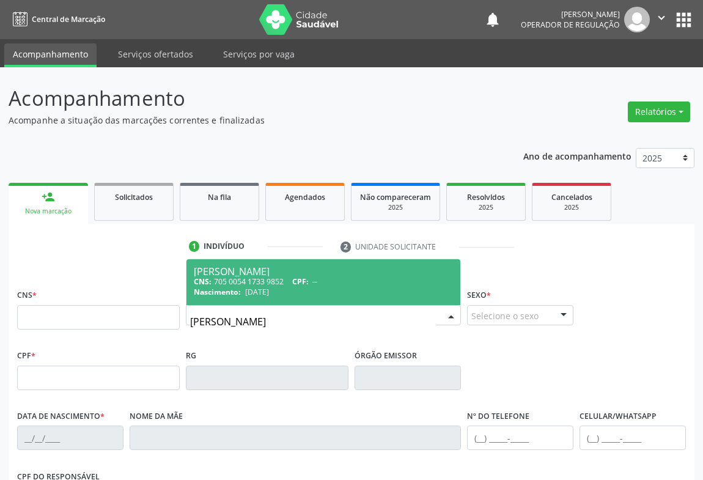
drag, startPoint x: 238, startPoint y: 293, endPoint x: 255, endPoint y: 304, distance: 19.8
click at [238, 293] on span "Nascimento:" at bounding box center [217, 292] width 47 height 10
type input "705 0054 1733 9852"
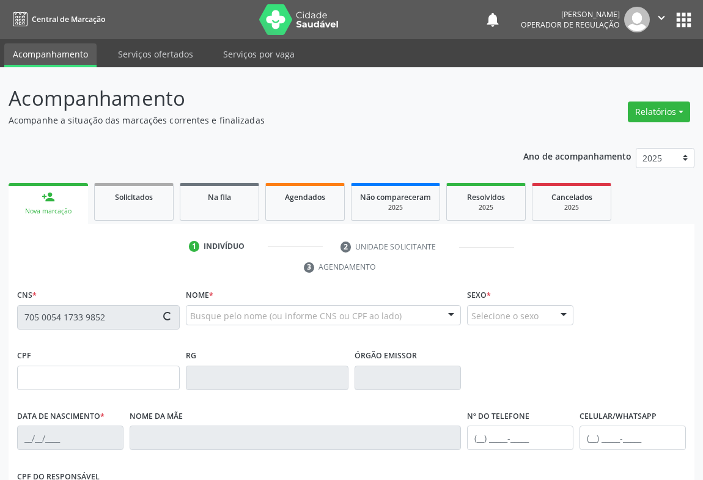
type input "1412279232"
type input "[DATE]"
type input "[PHONE_NUMBER]"
type input "026.013.595-01"
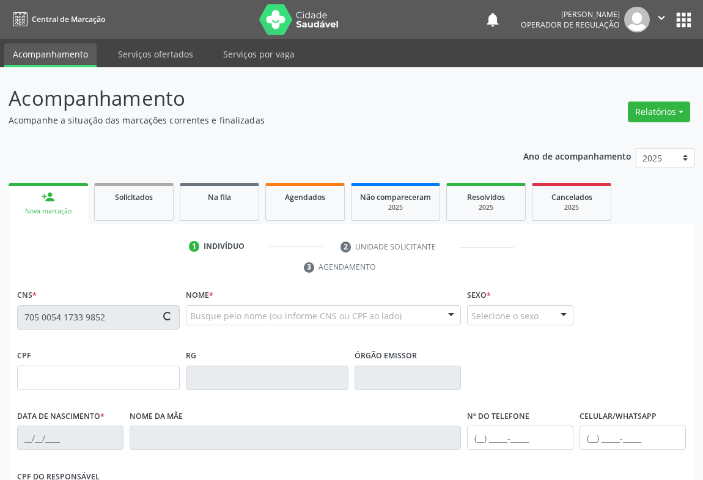
type input "16"
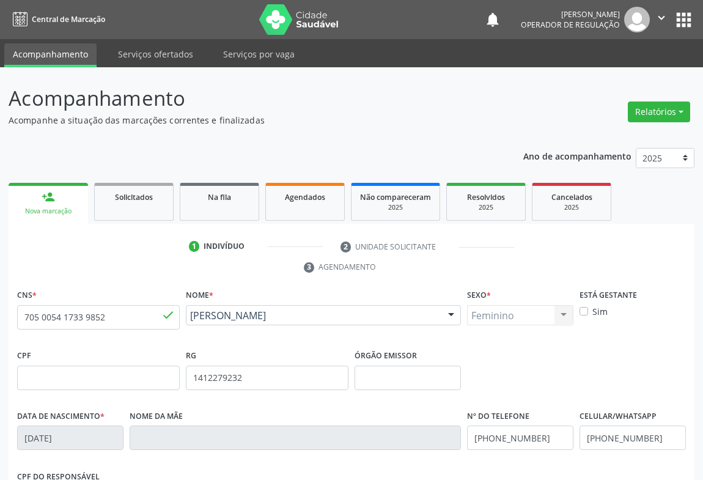
scroll to position [202, 0]
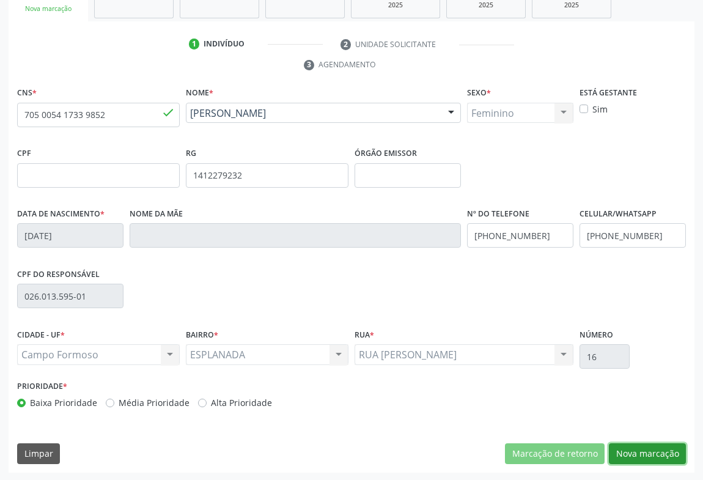
click at [638, 448] on button "Nova marcação" at bounding box center [647, 453] width 77 height 21
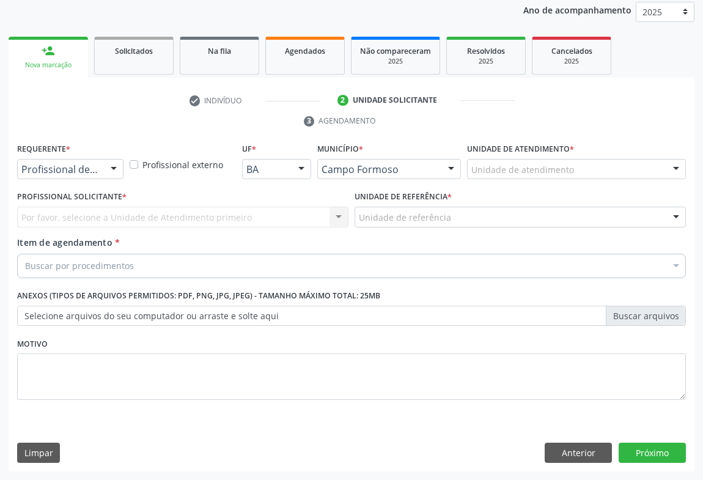
scroll to position [146, 0]
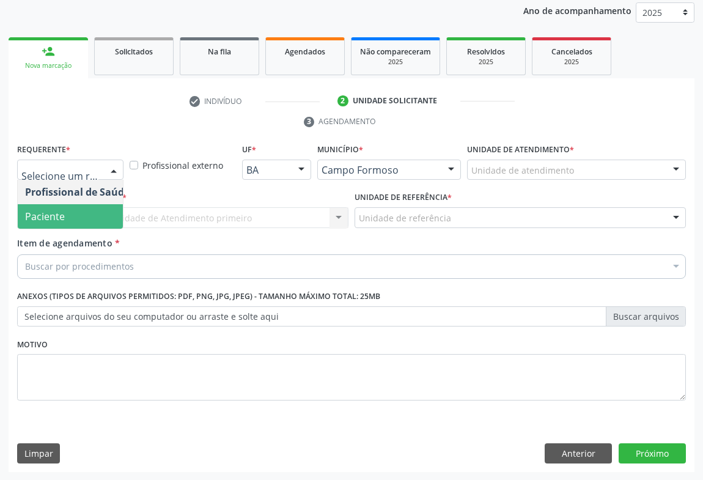
drag, startPoint x: 40, startPoint y: 216, endPoint x: 147, endPoint y: 225, distance: 107.3
click at [44, 216] on span "Paciente" at bounding box center [45, 216] width 40 height 13
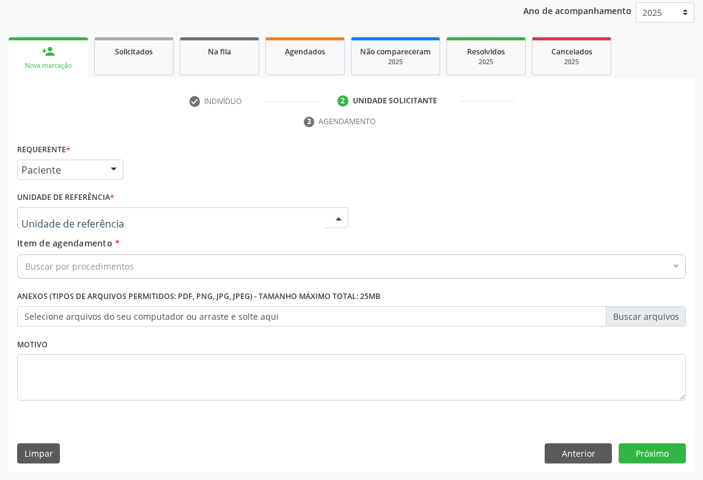
click at [240, 208] on div at bounding box center [182, 217] width 331 height 21
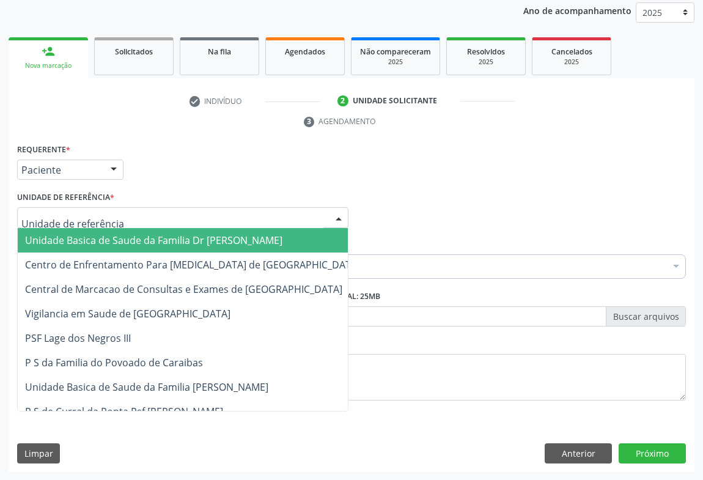
click at [127, 242] on span "Unidade Basica de Saude da Familia Dr [PERSON_NAME]" at bounding box center [153, 240] width 257 height 13
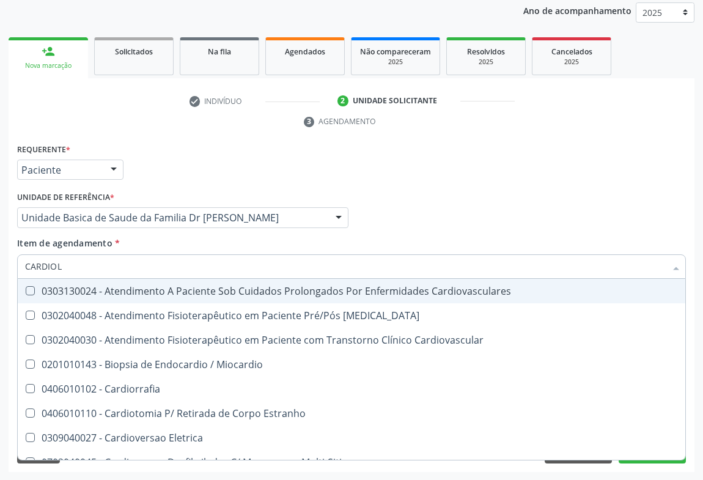
type input "CARDIOLO"
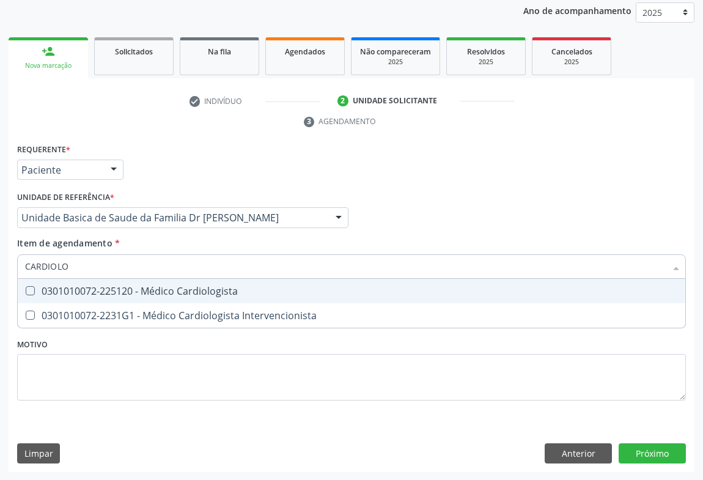
click at [186, 295] on div "0301010072-225120 - Médico Cardiologista" at bounding box center [351, 291] width 653 height 10
checkbox Cardiologista "true"
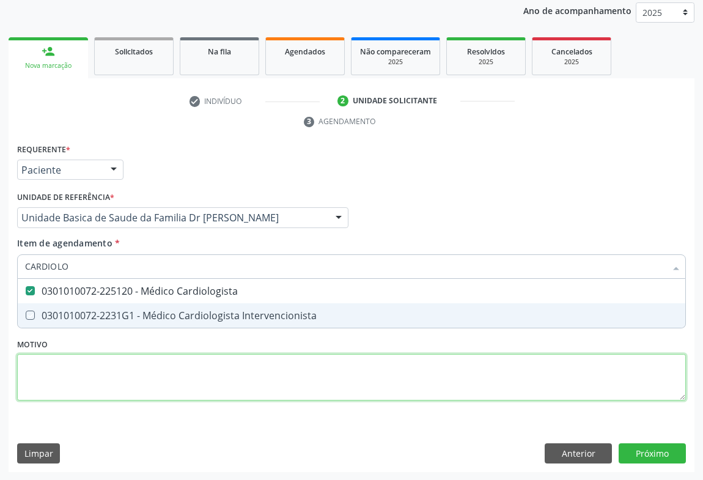
click at [208, 383] on div "Requerente * Paciente Profissional de Saúde Paciente Nenhum resultado encontrad…" at bounding box center [351, 279] width 669 height 277
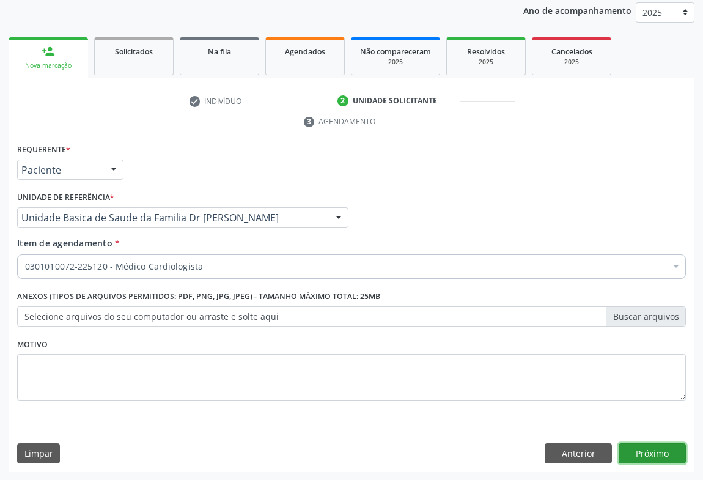
click at [668, 454] on button "Próximo" at bounding box center [652, 453] width 67 height 21
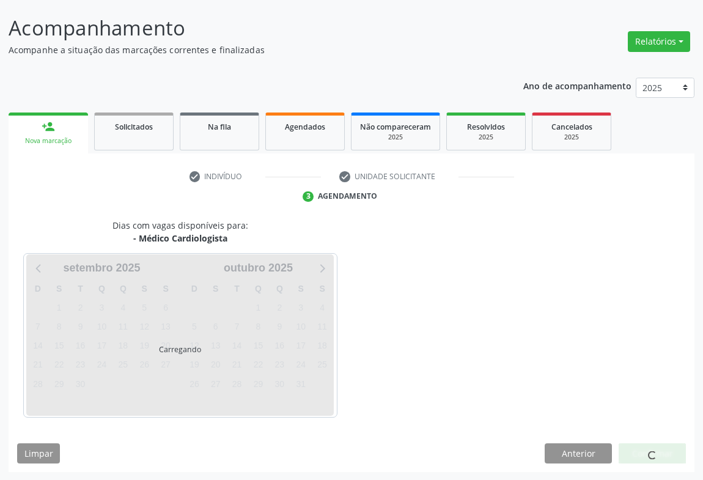
scroll to position [106, 0]
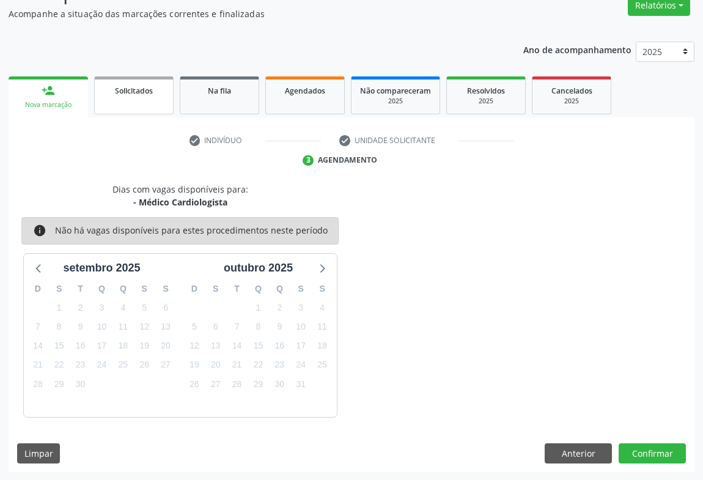
click at [100, 95] on link "Solicitados" at bounding box center [133, 95] width 79 height 38
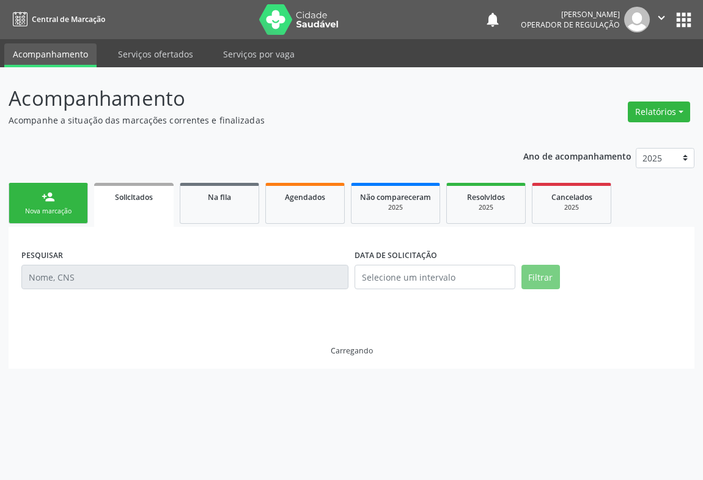
scroll to position [0, 0]
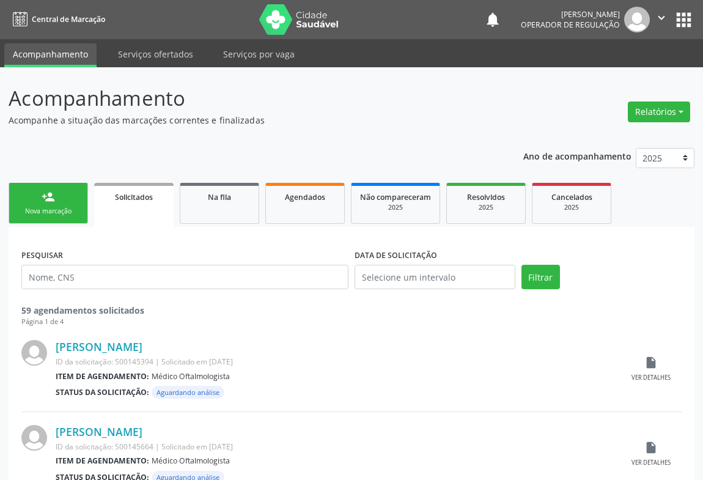
click at [46, 199] on div "person_add" at bounding box center [48, 196] width 13 height 13
